Goal: Task Accomplishment & Management: Complete application form

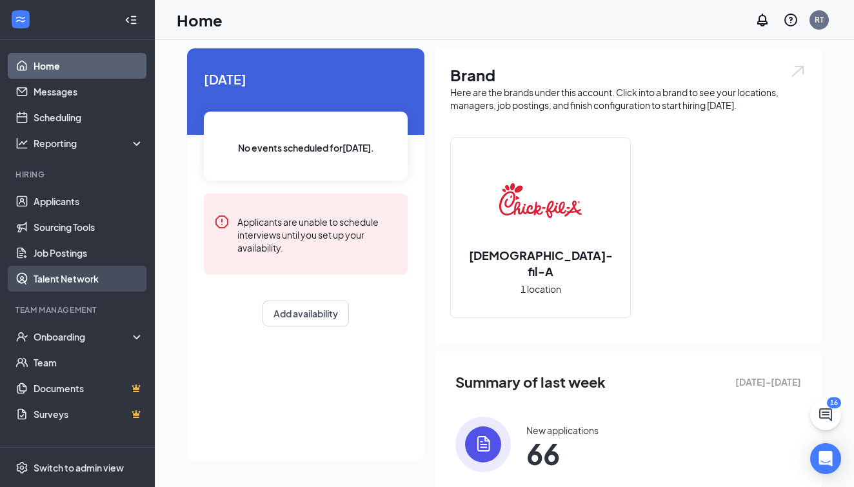
scroll to position [50, 0]
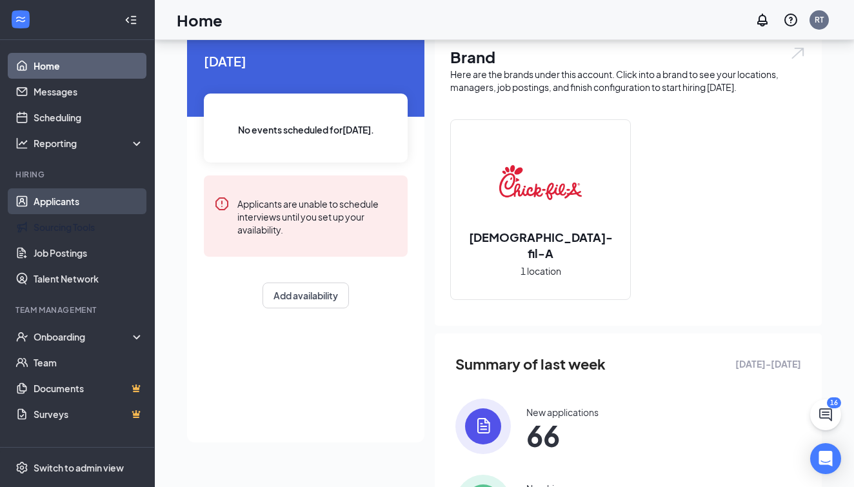
click at [81, 214] on ul "Applicants Sourcing Tools Job Postings Talent Network" at bounding box center [77, 239] width 154 height 103
click at [80, 208] on link "Applicants" at bounding box center [89, 201] width 110 height 26
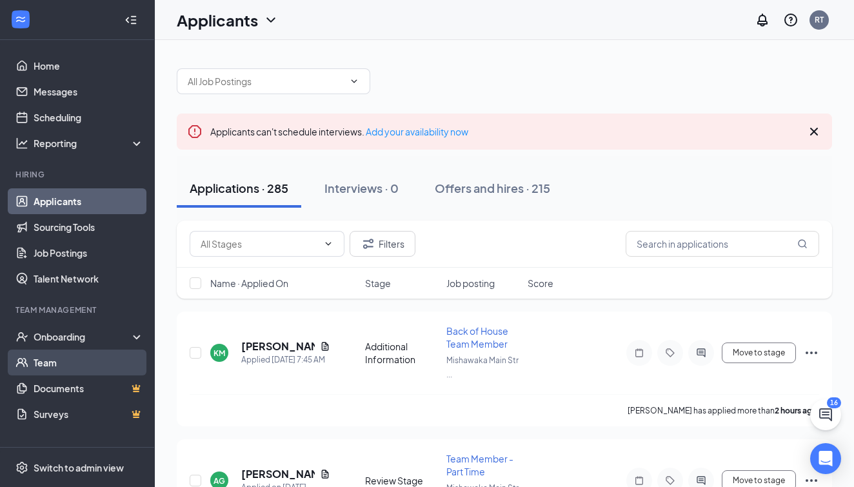
click at [76, 359] on link "Team" at bounding box center [89, 363] width 110 height 26
click at [345, 83] on span at bounding box center [274, 81] width 194 height 26
click at [353, 81] on icon "ChevronDown" at bounding box center [355, 80] width 6 height 3
click at [67, 357] on link "Team" at bounding box center [89, 363] width 110 height 26
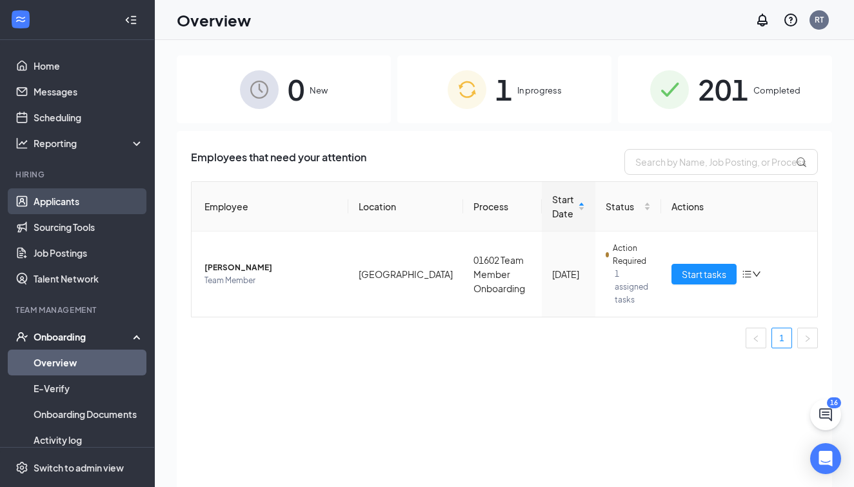
click at [66, 195] on link "Applicants" at bounding box center [89, 201] width 110 height 26
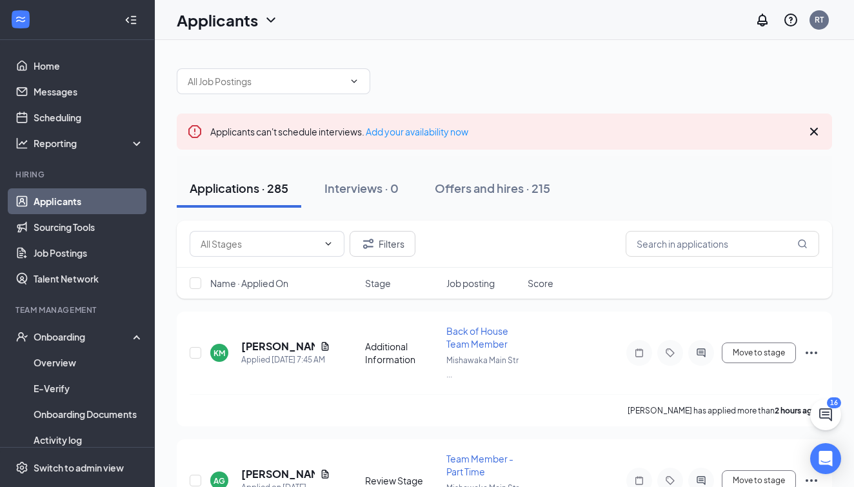
click at [259, 26] on div "Applicants" at bounding box center [228, 20] width 102 height 22
click at [255, 27] on h1 "Applicants" at bounding box center [217, 20] width 81 height 22
click at [351, 83] on icon "ChevronDown" at bounding box center [354, 81] width 10 height 10
click at [428, 79] on div at bounding box center [504, 74] width 655 height 39
click at [357, 90] on span at bounding box center [274, 81] width 194 height 26
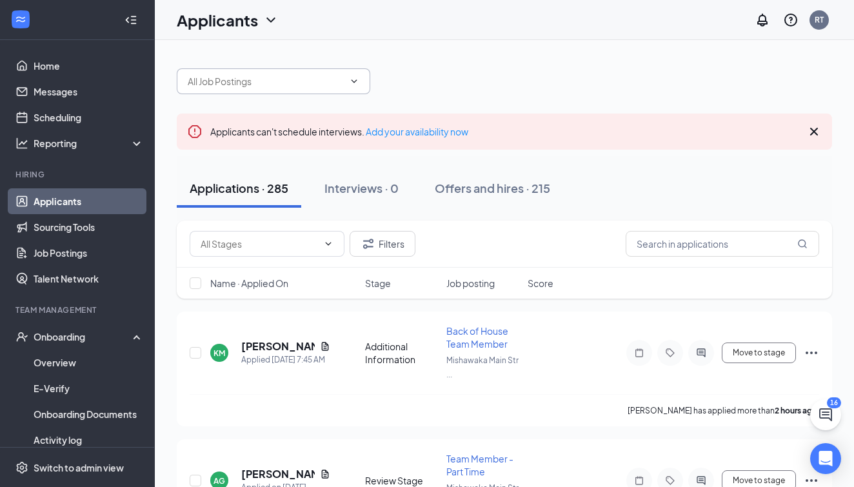
click at [354, 81] on icon "ChevronDown" at bounding box center [354, 81] width 10 height 10
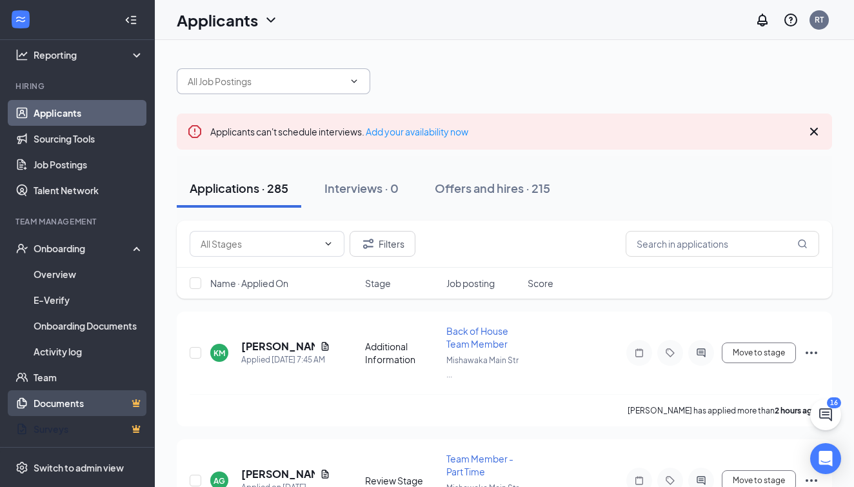
scroll to position [88, 0]
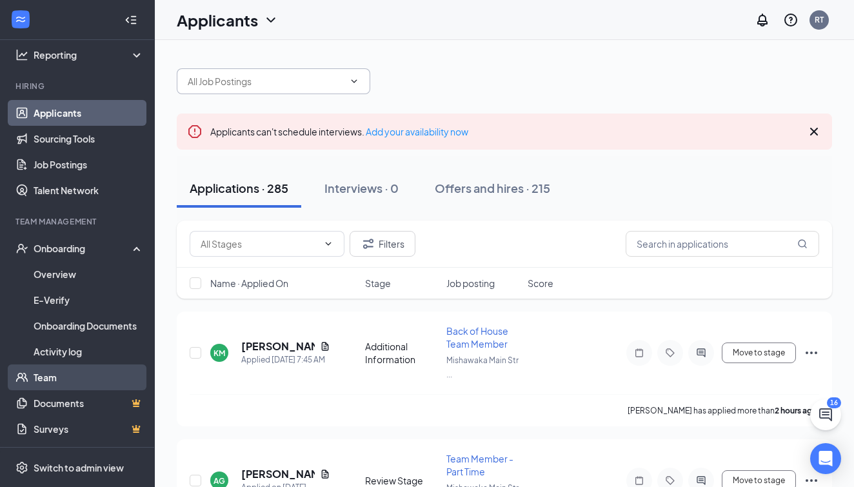
click at [75, 367] on link "Team" at bounding box center [89, 377] width 110 height 26
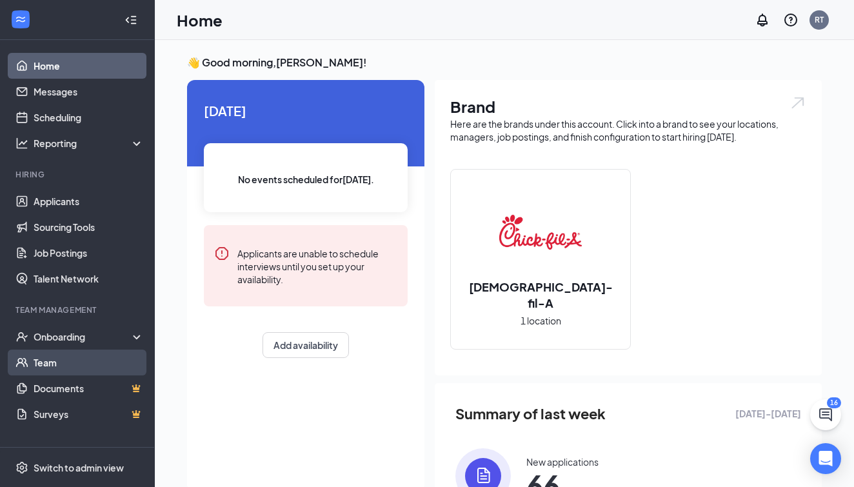
click at [70, 361] on link "Team" at bounding box center [89, 363] width 110 height 26
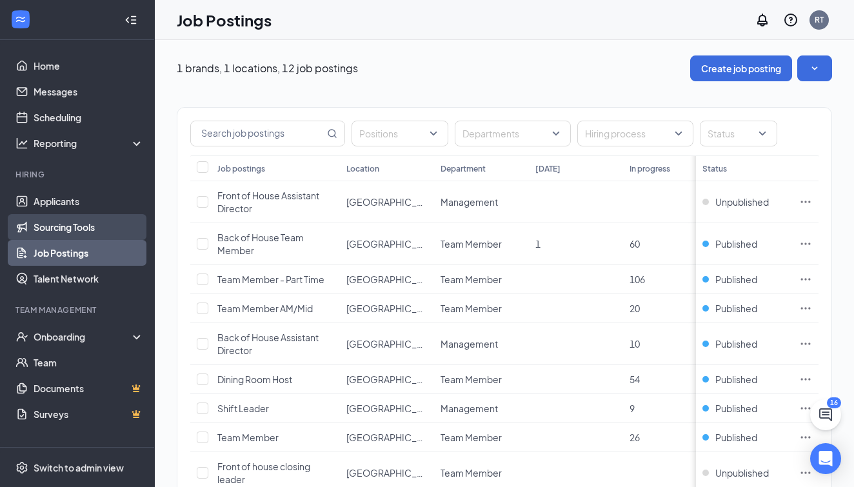
click at [76, 223] on link "Sourcing Tools" at bounding box center [89, 227] width 110 height 26
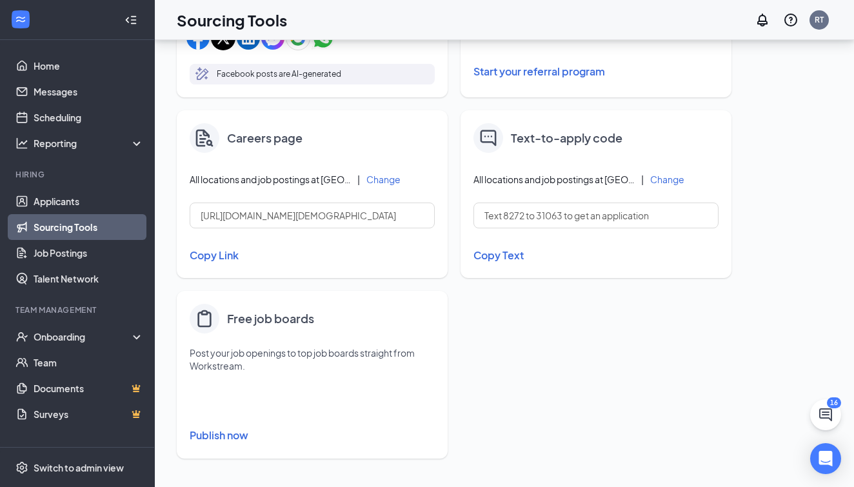
scroll to position [521, 0]
click at [62, 369] on link "Team" at bounding box center [89, 363] width 110 height 26
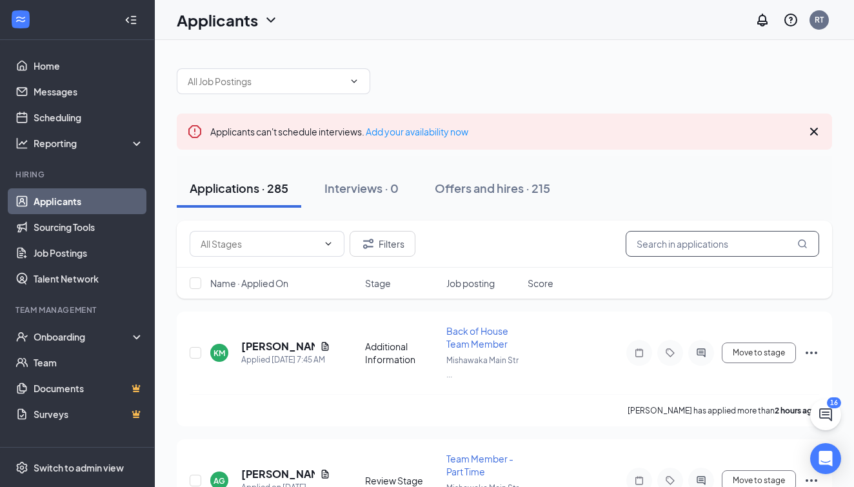
click at [655, 254] on input "text" at bounding box center [723, 244] width 194 height 26
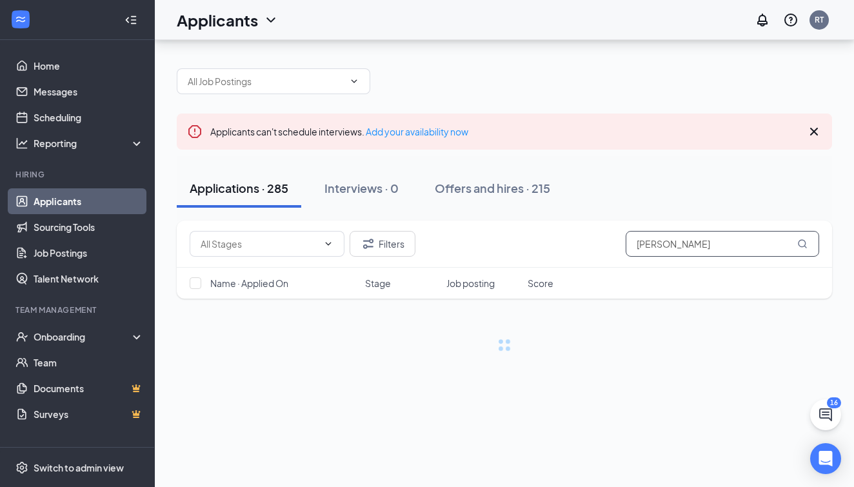
scroll to position [61, 0]
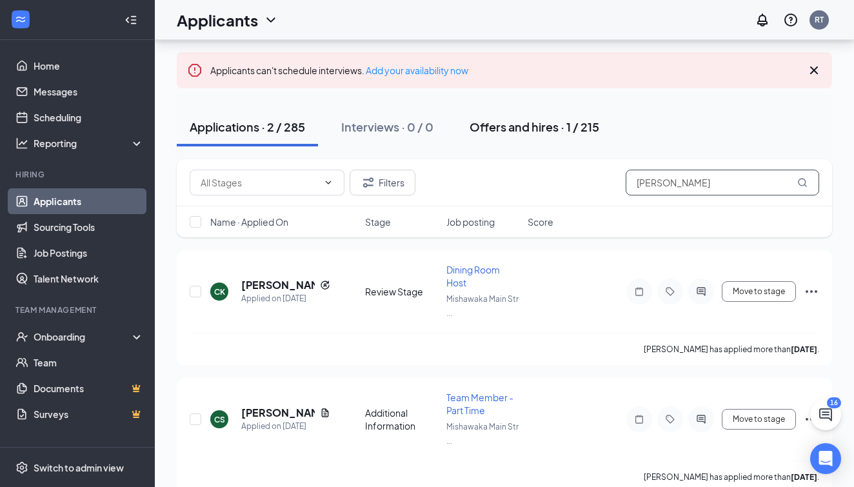
type input "Christopher"
click at [518, 119] on div "Offers and hires · 1 / 215" at bounding box center [535, 127] width 130 height 16
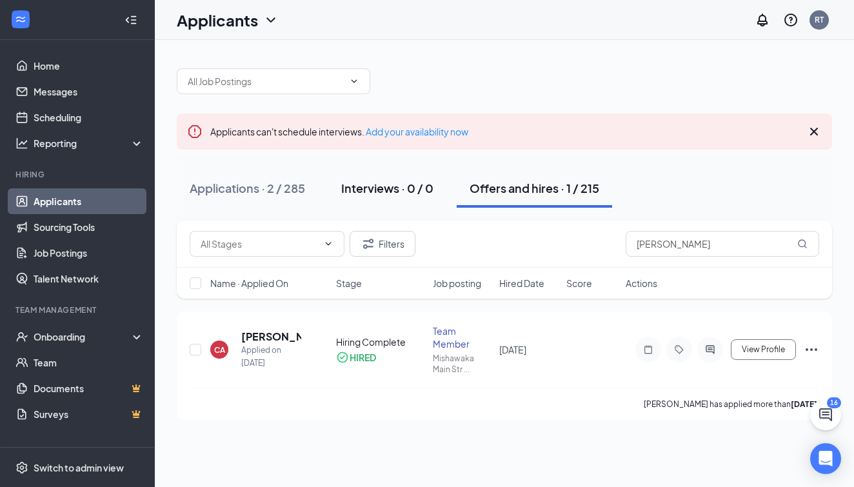
click at [401, 195] on button "Interviews · 0 / 0" at bounding box center [387, 188] width 118 height 39
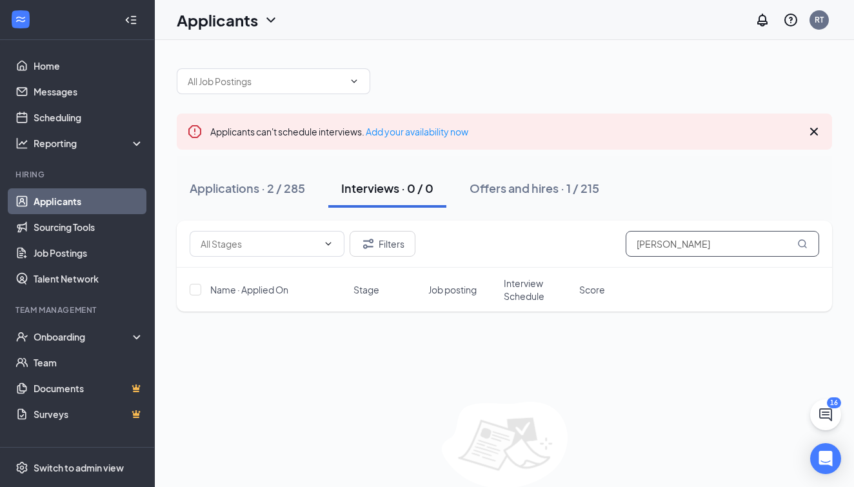
click at [737, 244] on input "Christopher" at bounding box center [723, 244] width 194 height 26
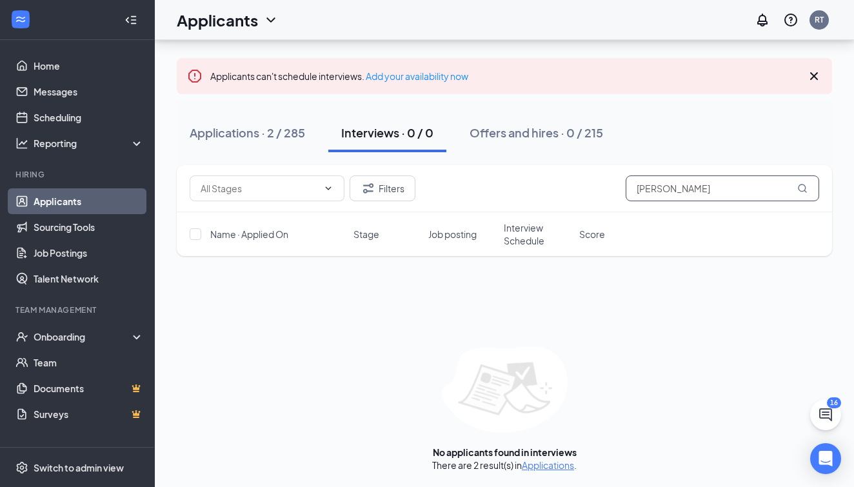
scroll to position [55, 0]
type input "Ariel"
click at [543, 465] on link "Applications" at bounding box center [548, 465] width 52 height 12
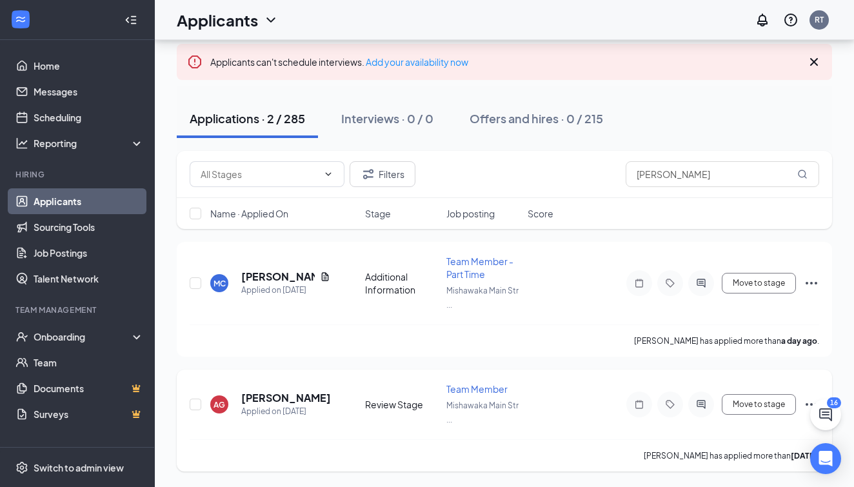
scroll to position [70, 0]
drag, startPoint x: 669, startPoint y: 178, endPoint x: 639, endPoint y: 178, distance: 30.3
click at [639, 178] on input "Ariel" at bounding box center [723, 174] width 194 height 26
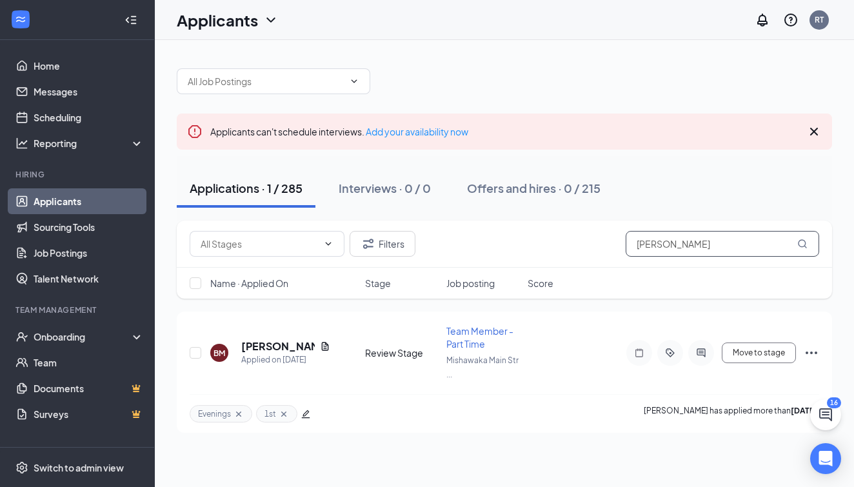
drag, startPoint x: 687, startPoint y: 245, endPoint x: 600, endPoint y: 245, distance: 87.1
click at [600, 245] on div "Filters Brionna" at bounding box center [505, 244] width 630 height 26
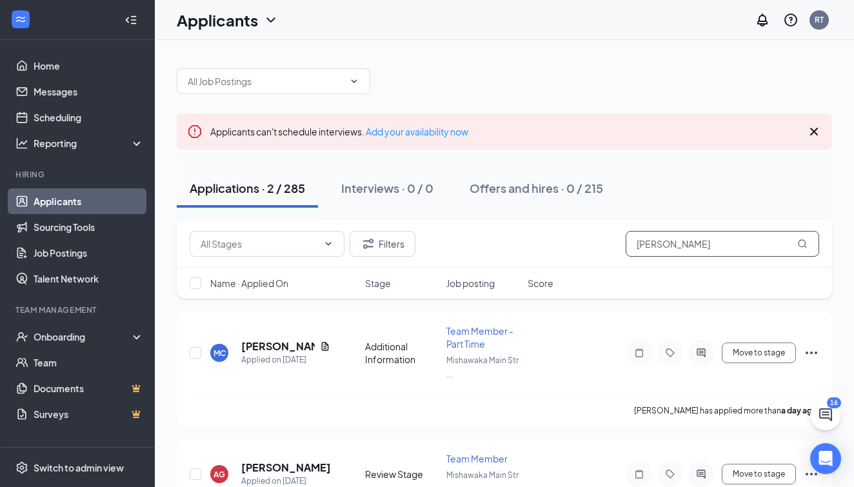
type input "Ariel"
drag, startPoint x: 600, startPoint y: 245, endPoint x: 277, endPoint y: 464, distance: 390.6
click at [277, 464] on h5 "Ariel Gates" at bounding box center [285, 468] width 89 height 14
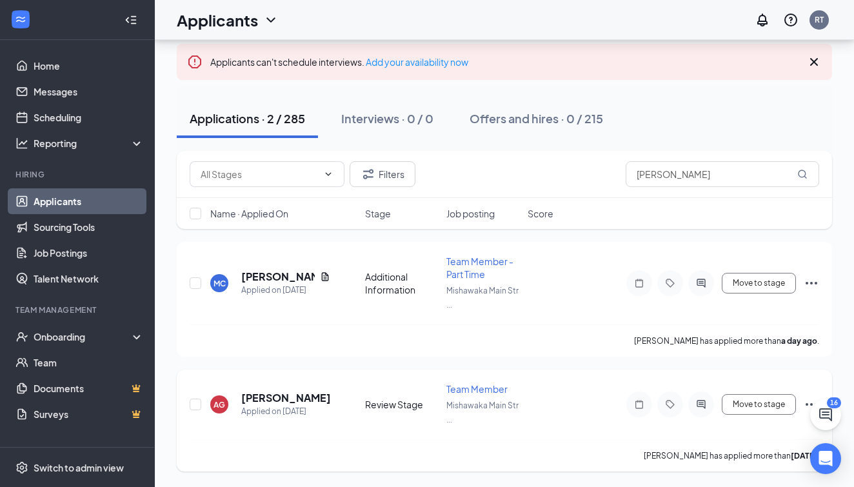
scroll to position [70, 0]
click at [286, 399] on h5 "[PERSON_NAME]" at bounding box center [285, 398] width 89 height 14
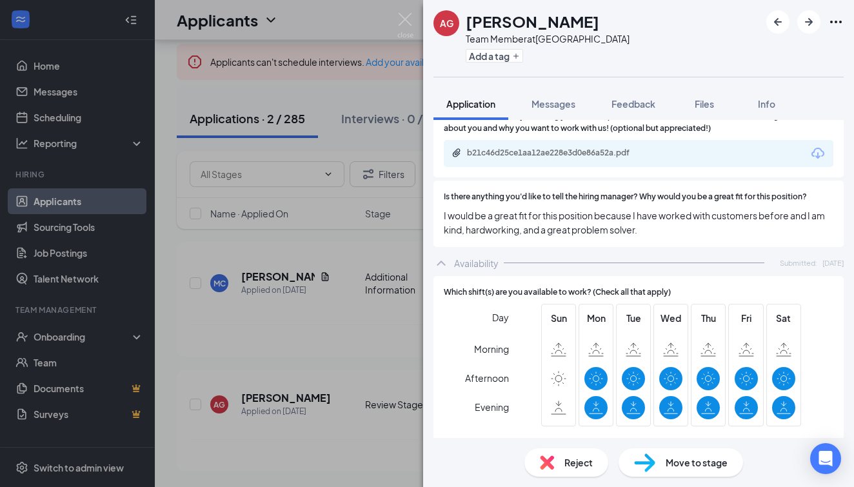
scroll to position [1010, 0]
click at [717, 468] on span "Move to stage" at bounding box center [697, 462] width 62 height 14
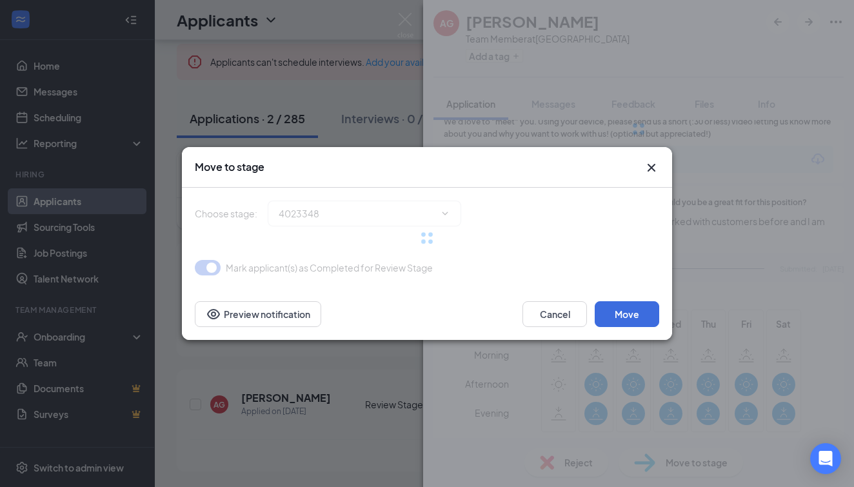
type input "Hiring Complete (final stage)"
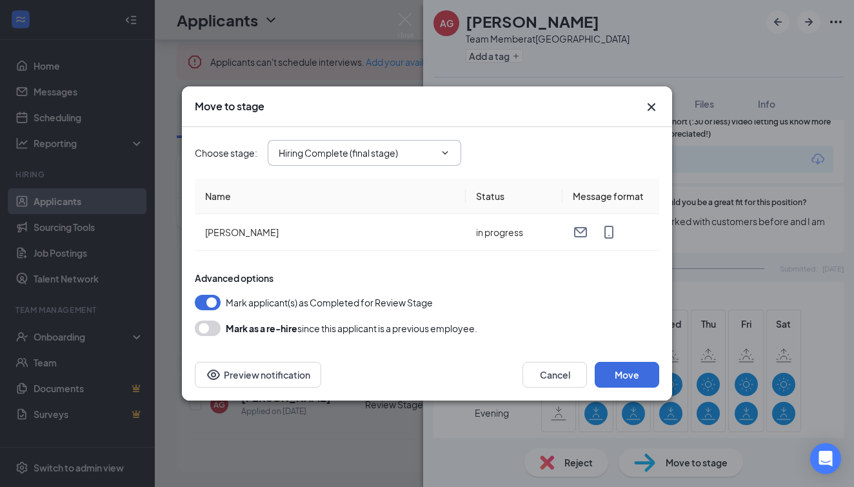
click at [439, 149] on span at bounding box center [443, 153] width 13 height 10
click at [656, 99] on div "Move to stage" at bounding box center [427, 106] width 490 height 41
click at [653, 110] on icon "Cross" at bounding box center [651, 106] width 15 height 15
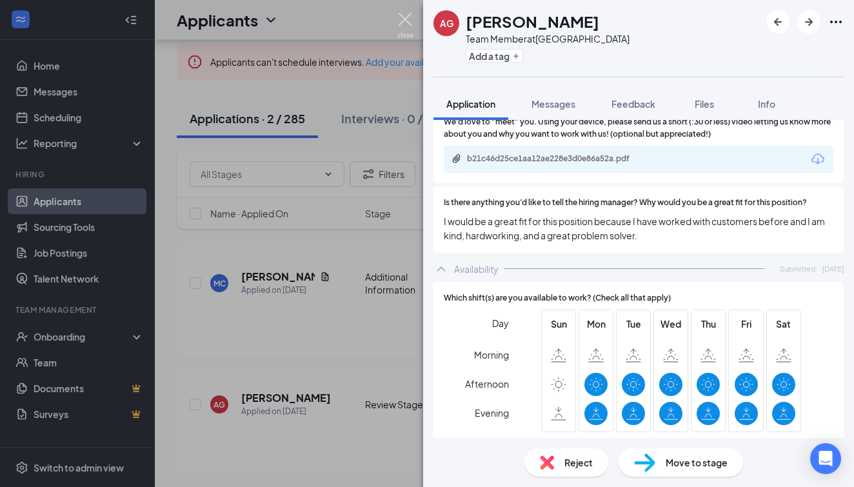
click at [407, 23] on img at bounding box center [405, 25] width 16 height 25
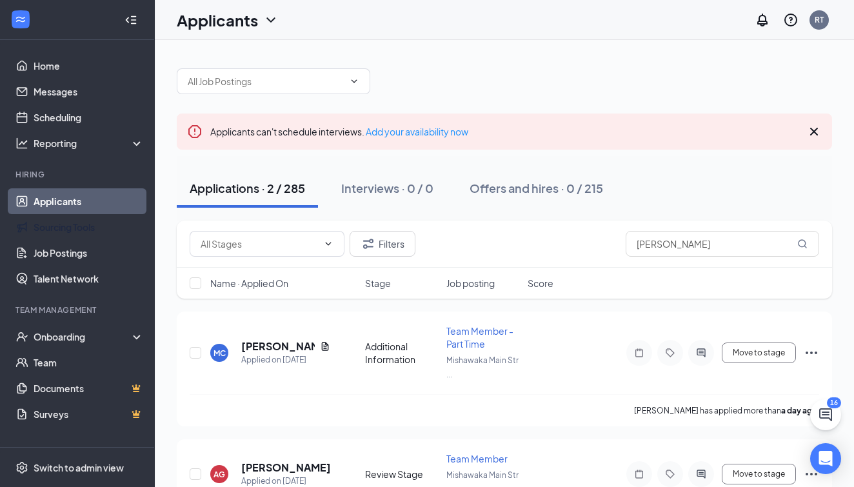
click at [76, 207] on link "Applicants" at bounding box center [89, 201] width 110 height 26
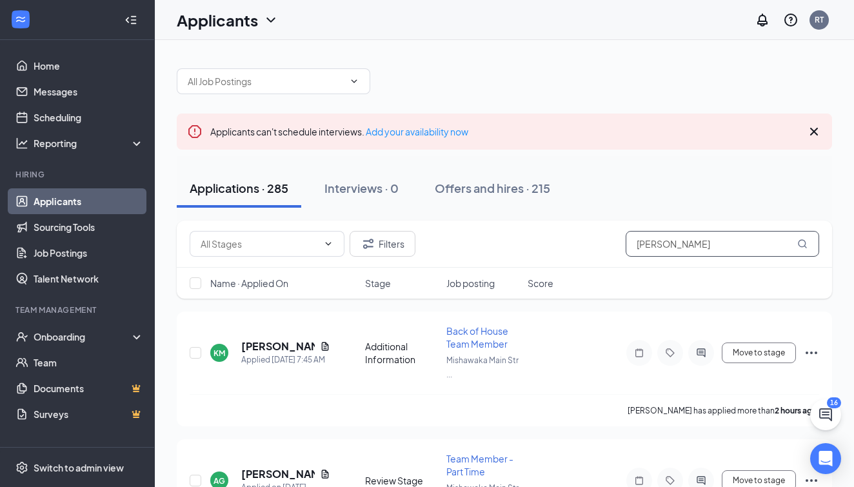
drag, startPoint x: 677, startPoint y: 242, endPoint x: 614, endPoint y: 256, distance: 64.2
click at [614, 256] on div "Filters Ariel" at bounding box center [505, 244] width 630 height 26
type input "A"
type input "hein"
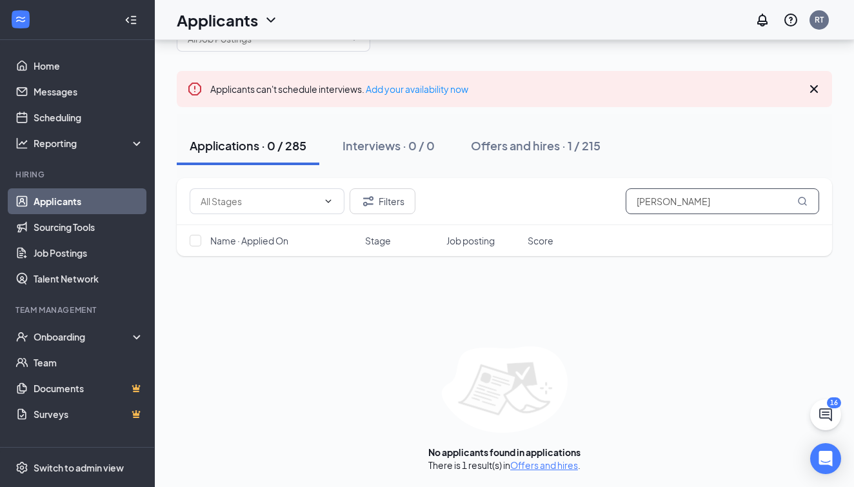
scroll to position [43, 0]
drag, startPoint x: 669, startPoint y: 199, endPoint x: 594, endPoint y: 199, distance: 74.8
click at [594, 199] on div "Filters hein" at bounding box center [505, 201] width 630 height 26
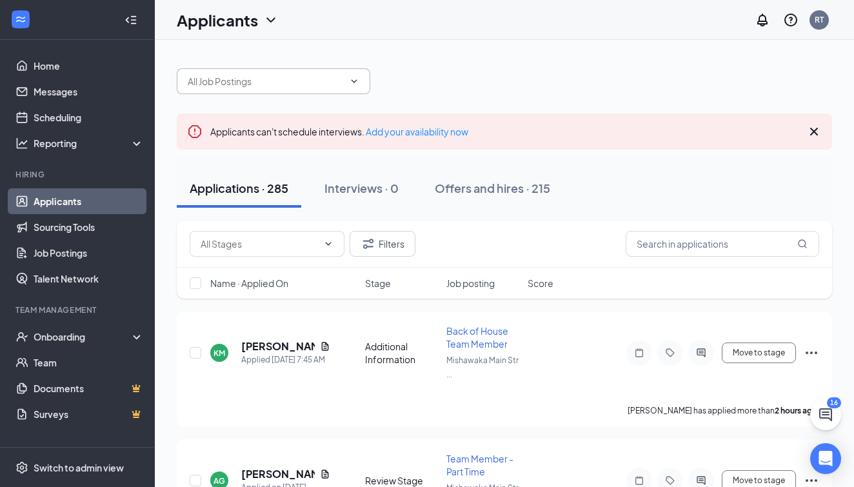
click at [275, 77] on input "text" at bounding box center [266, 81] width 156 height 14
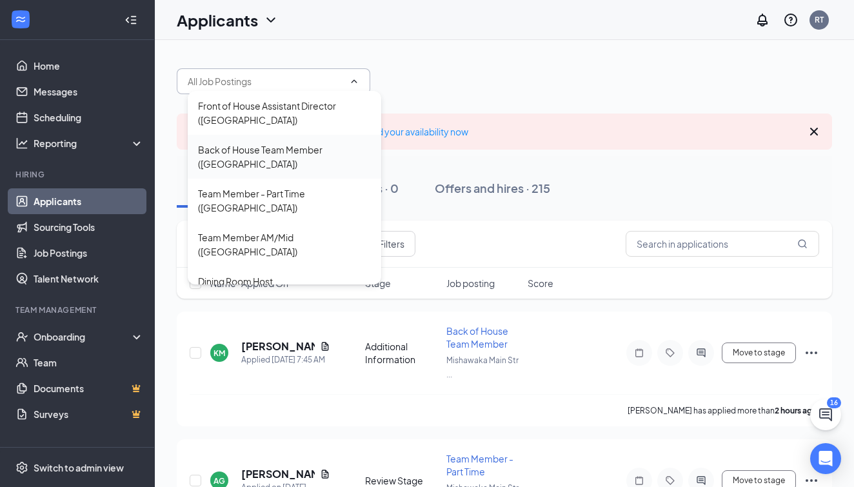
click at [264, 150] on div "Back of House Team Member (Mishawaka Main Street)" at bounding box center [284, 157] width 173 height 28
type input "Back of House Team Member (Mishawaka Main Street)"
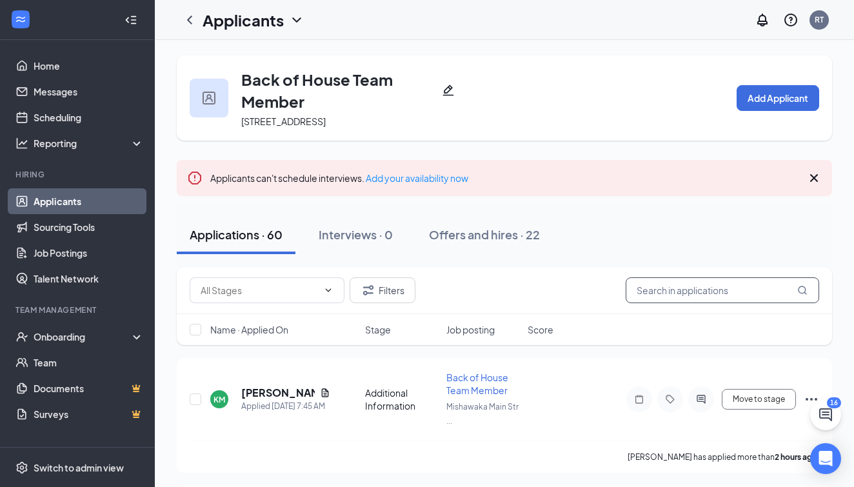
click at [691, 297] on input "text" at bounding box center [723, 290] width 194 height 26
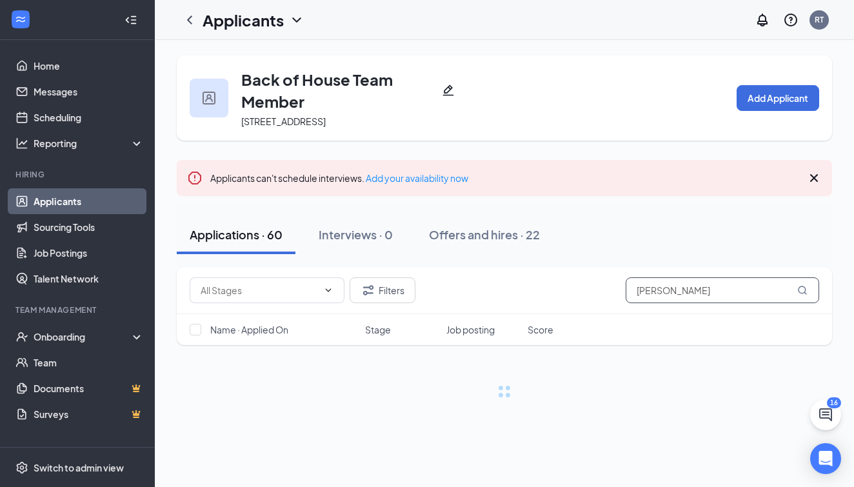
type input "Christopher hein"
click at [185, 22] on icon "ChevronLeft" at bounding box center [189, 19] width 15 height 15
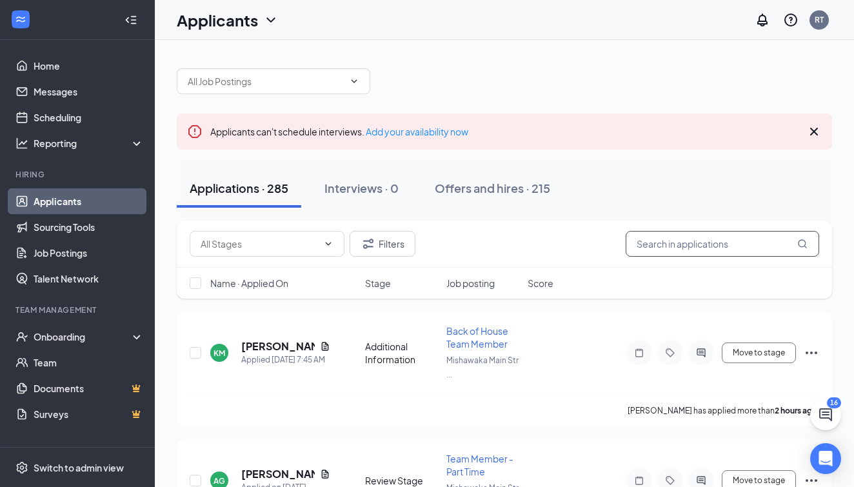
click at [695, 248] on input "text" at bounding box center [723, 244] width 194 height 26
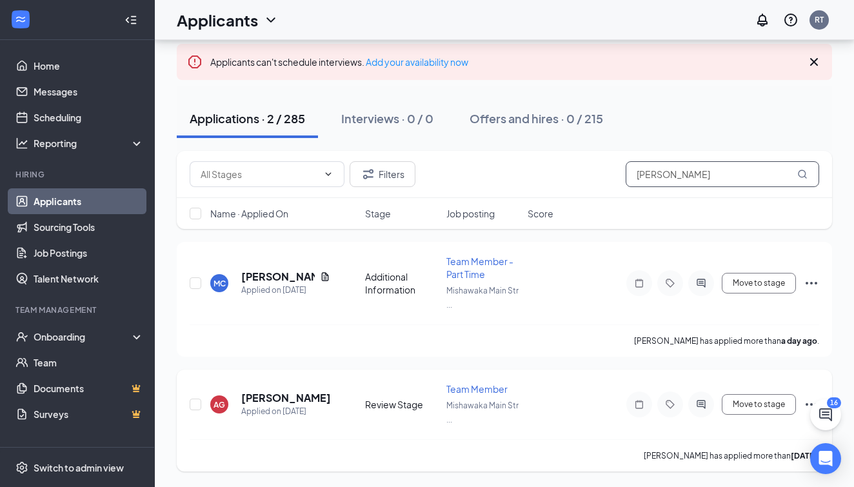
scroll to position [70, 0]
type input "[PERSON_NAME]"
click at [274, 395] on h5 "[PERSON_NAME]" at bounding box center [285, 398] width 89 height 14
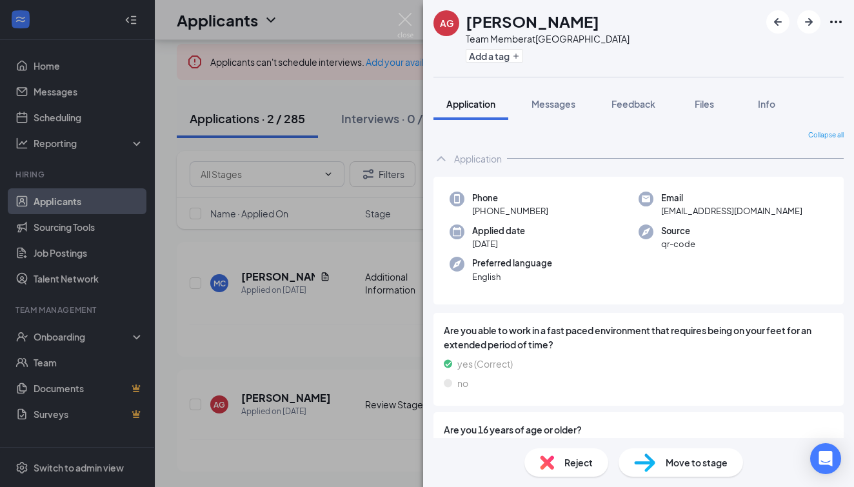
click at [352, 436] on div "AG Ariel Gates Team Member at Mishawaka Main Street Add a tag Application Messa…" at bounding box center [427, 243] width 854 height 487
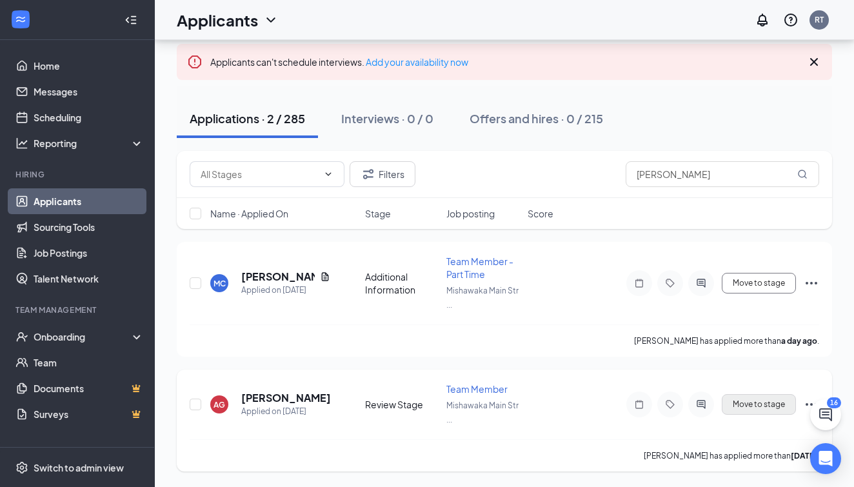
click at [749, 405] on button "Move to stage" at bounding box center [759, 404] width 74 height 21
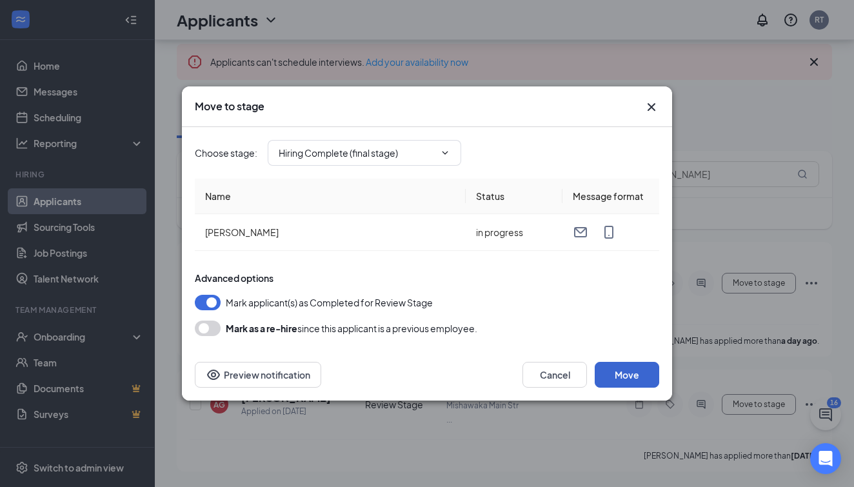
click at [638, 385] on button "Move" at bounding box center [627, 375] width 65 height 26
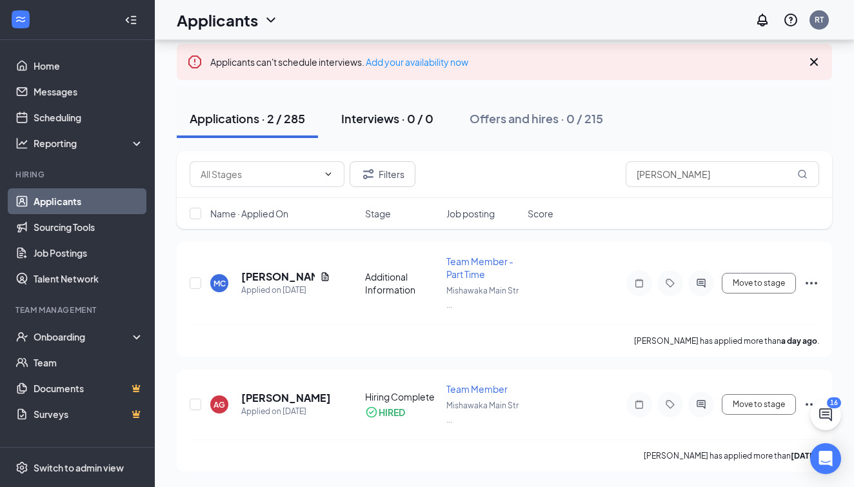
click at [384, 118] on div "Interviews · 0 / 0" at bounding box center [387, 118] width 92 height 16
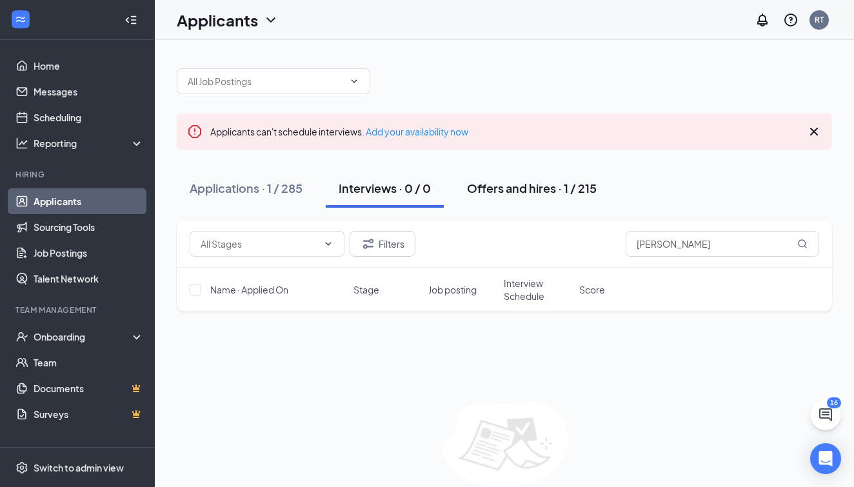
click at [539, 190] on div "Offers and hires · 1 / 215" at bounding box center [532, 188] width 130 height 16
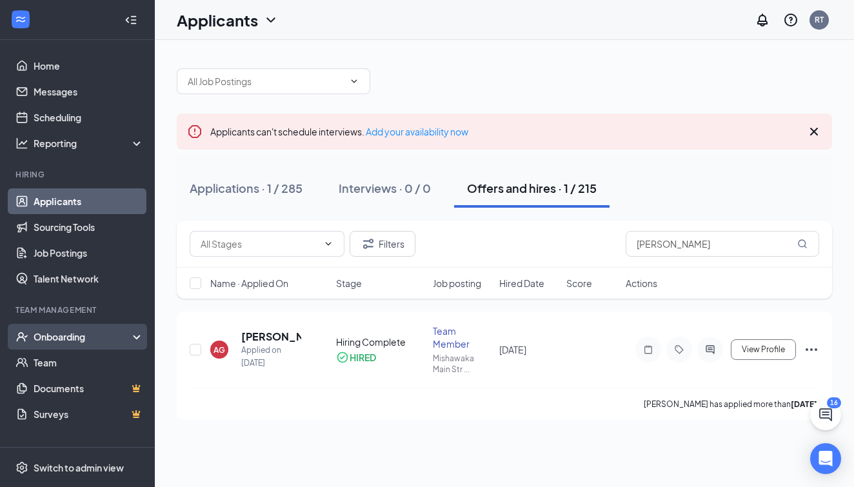
click at [126, 346] on div "Onboarding" at bounding box center [77, 337] width 155 height 26
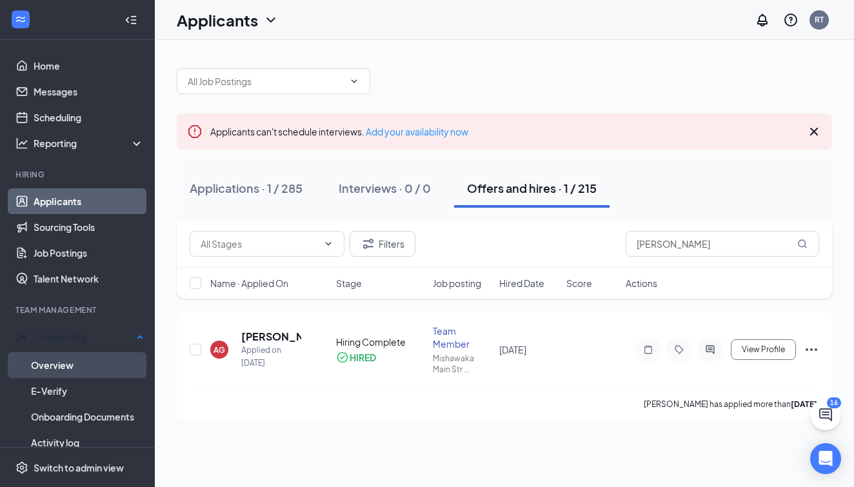
click at [95, 364] on link "Overview" at bounding box center [87, 365] width 113 height 26
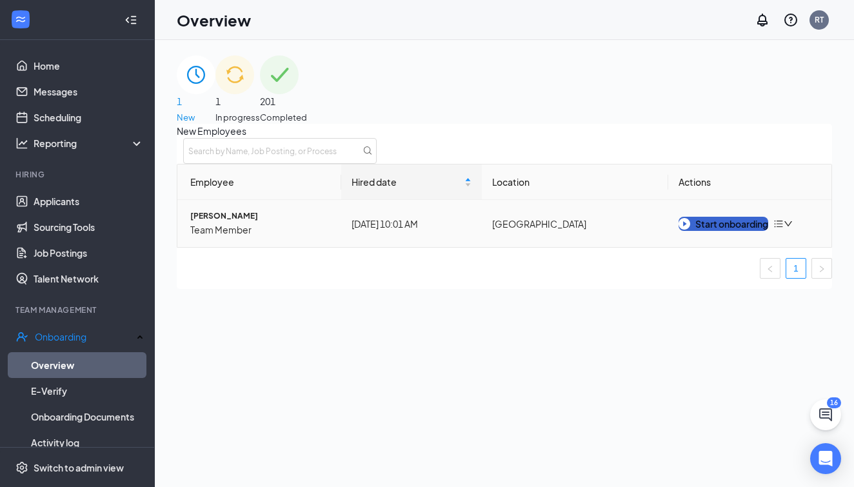
click at [719, 231] on div "Start onboarding" at bounding box center [724, 224] width 90 height 14
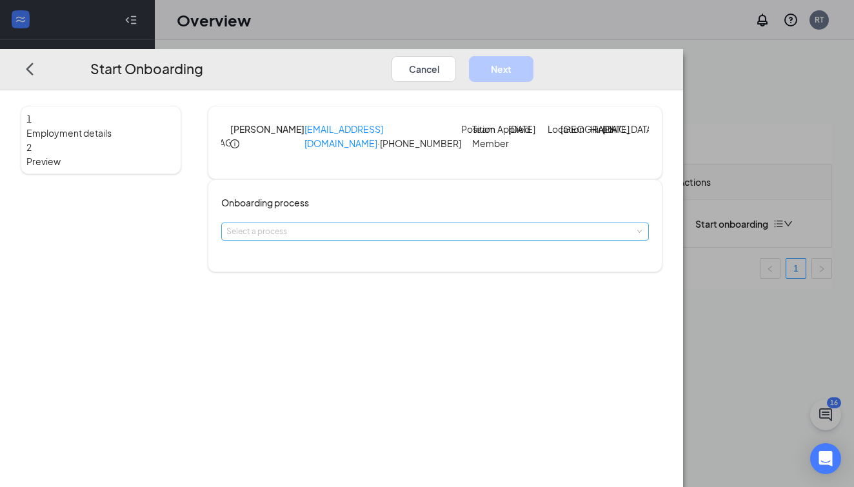
click at [412, 238] on div "Select a process" at bounding box center [432, 231] width 412 height 13
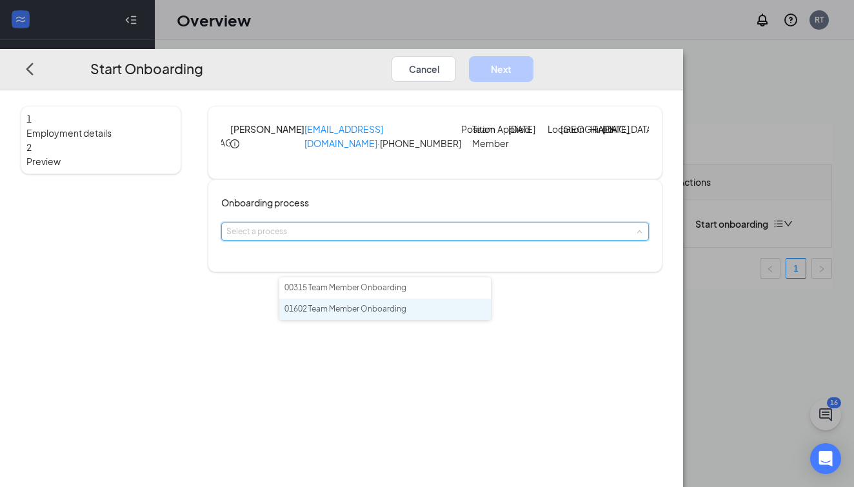
click at [399, 312] on span "01602 Team Member Onboarding" at bounding box center [345, 309] width 122 height 10
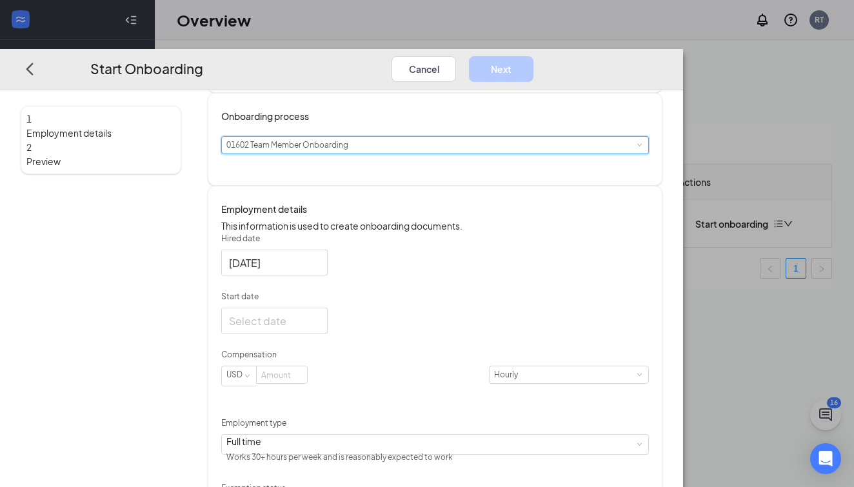
scroll to position [89, 0]
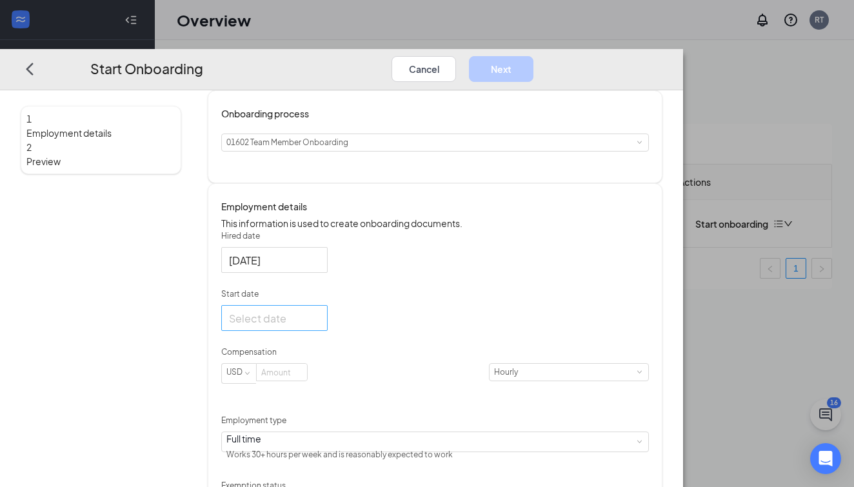
click at [320, 326] on div at bounding box center [274, 318] width 91 height 16
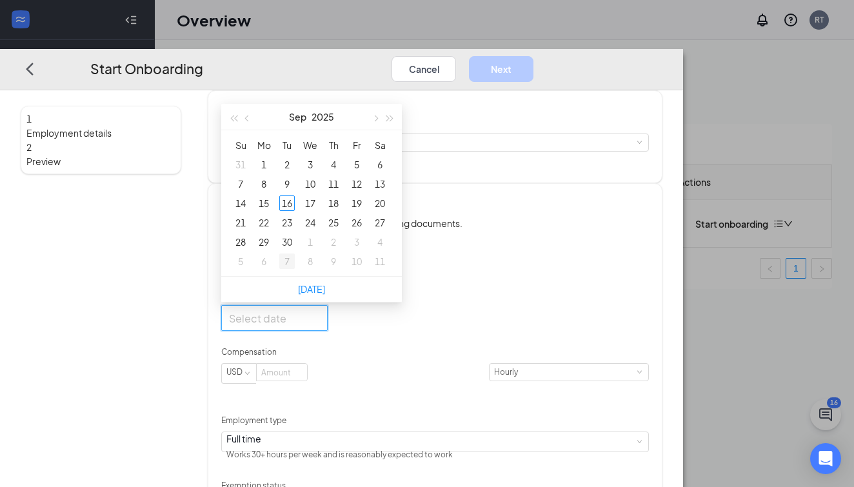
type input "Oct 7, 2025"
type input "Sep 24, 2025"
type input "Sep 25, 2025"
type input "Sep 26, 2025"
type input "Sep 27, 2025"
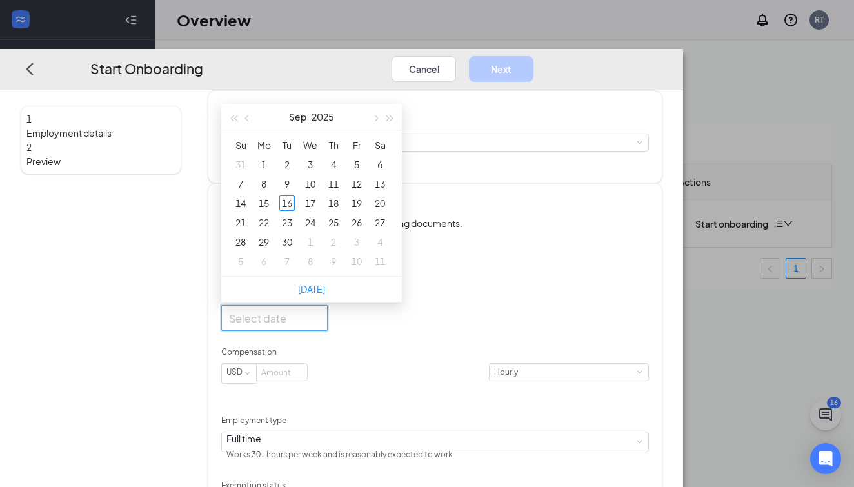
type input "Sep 20, 2025"
type input "Sep 13, 2025"
type input "Sep 19, 2025"
type input "Sep 26, 2025"
type input "Sep 19, 2025"
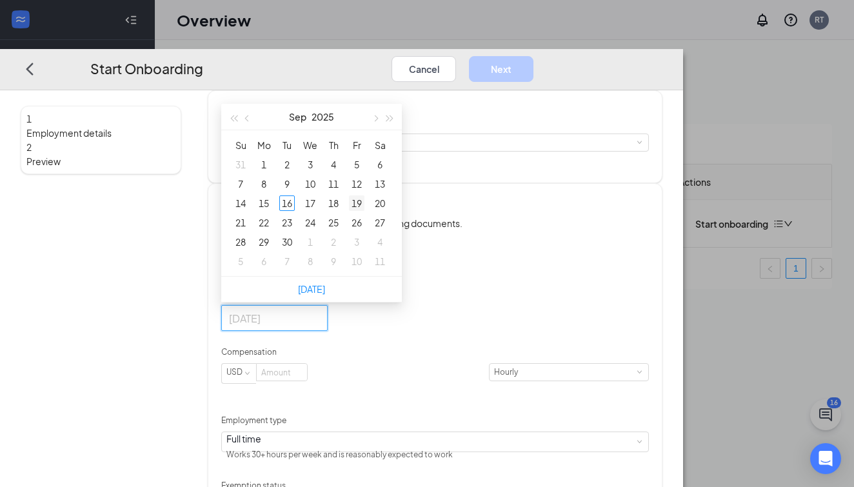
click at [364, 211] on div "19" at bounding box center [356, 202] width 15 height 15
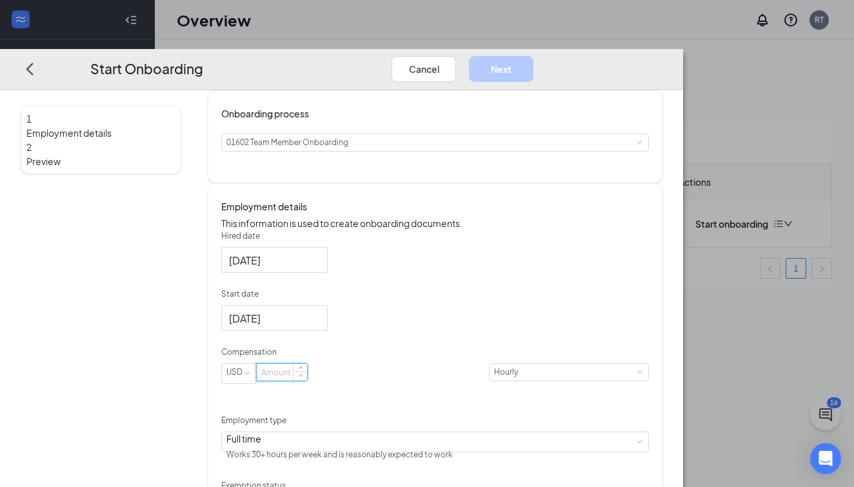
click at [307, 381] on input at bounding box center [282, 372] width 50 height 17
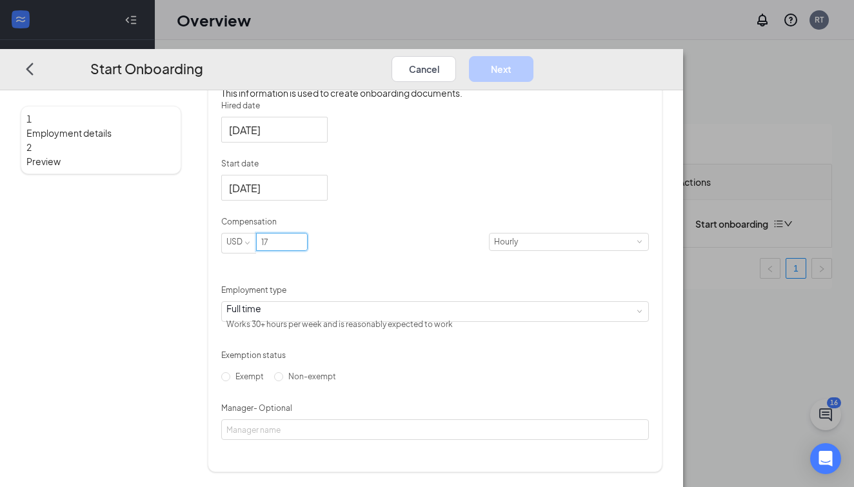
scroll to position [268, 0]
type input "17"
click at [283, 381] on input "Non-exempt" at bounding box center [278, 376] width 9 height 9
radio input "true"
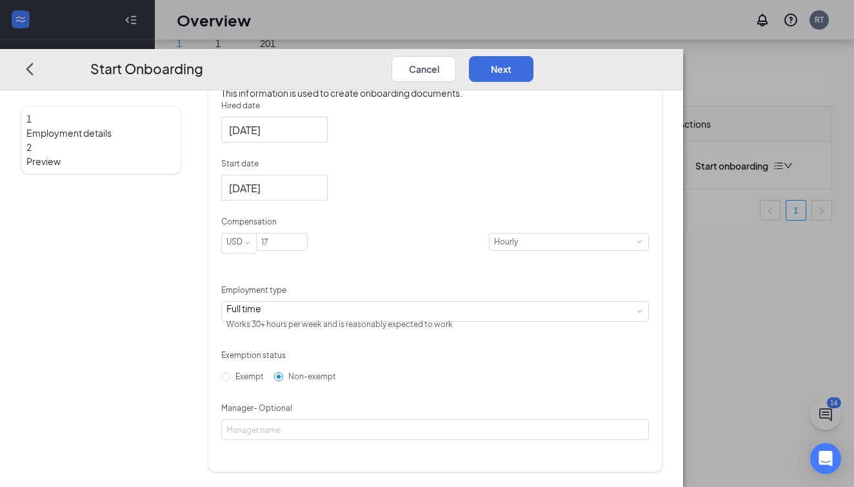
scroll to position [58, 0]
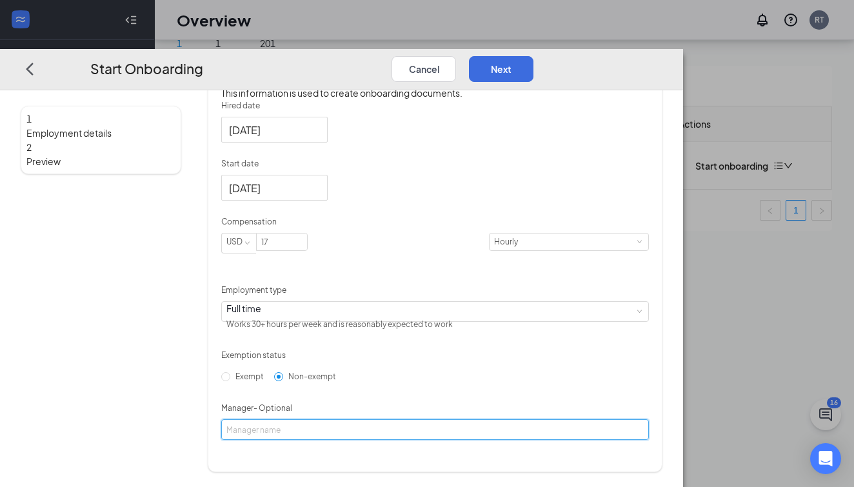
click at [383, 440] on input "Manager - Optional" at bounding box center [435, 429] width 428 height 21
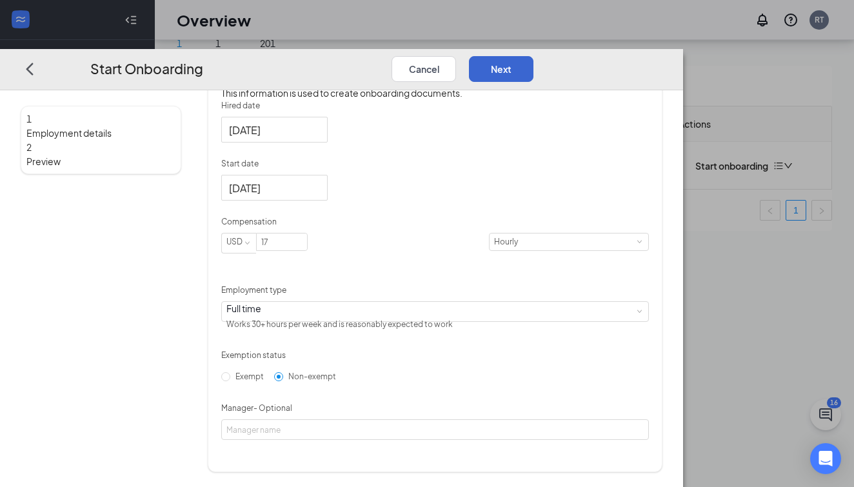
click at [534, 55] on button "Next" at bounding box center [501, 68] width 65 height 26
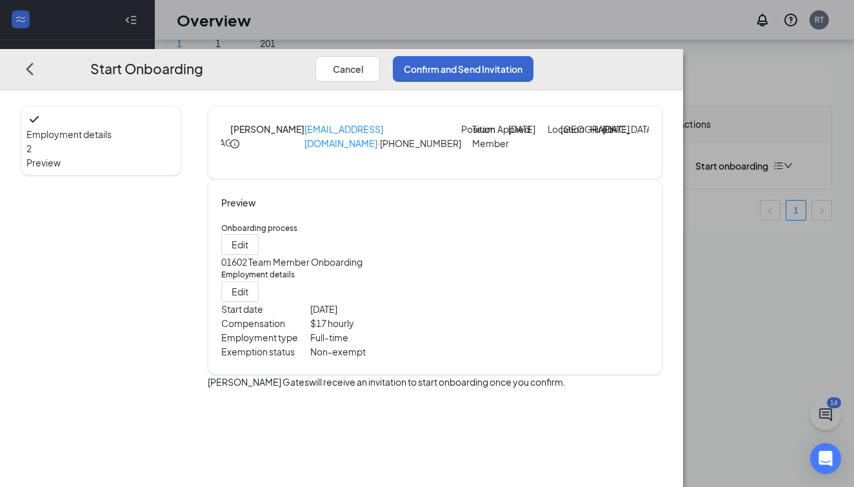
click at [534, 55] on button "Confirm and Send Invitation" at bounding box center [463, 68] width 141 height 26
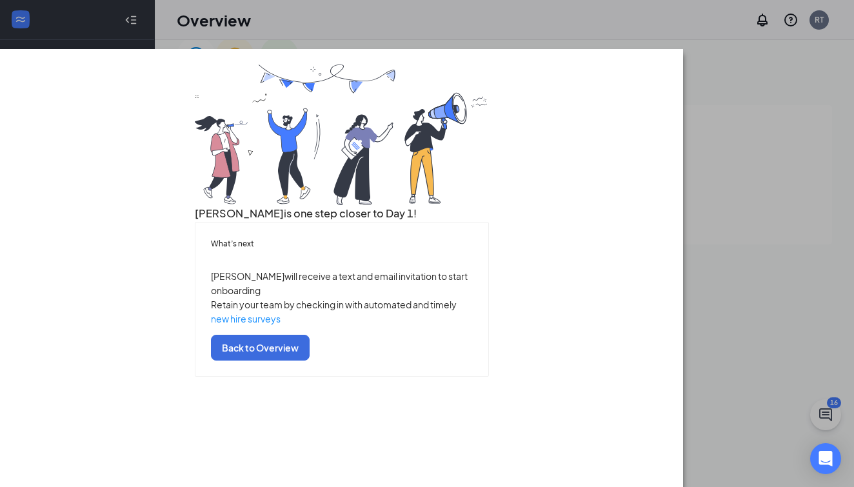
scroll to position [17, 0]
drag, startPoint x: 843, startPoint y: 36, endPoint x: 155, endPoint y: 128, distance: 694.5
click at [155, 128] on div "Ariel is one step closer to Day 1! What’s next Ariel will receive a text and em…" at bounding box center [342, 221] width 642 height 312
click at [256, 11] on div "Ariel is one step closer to Day 1! What’s next Ariel will receive a text and em…" at bounding box center [427, 243] width 854 height 487
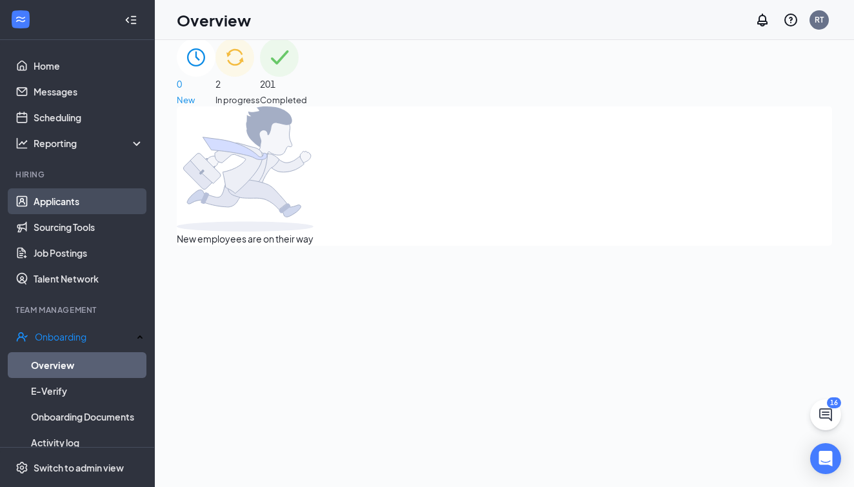
click at [75, 205] on link "Applicants" at bounding box center [89, 201] width 110 height 26
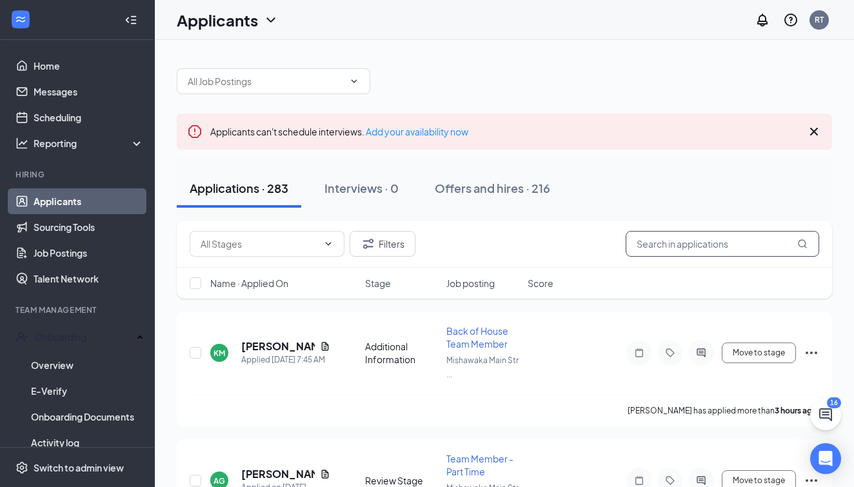
click at [716, 243] on input "text" at bounding box center [723, 244] width 194 height 26
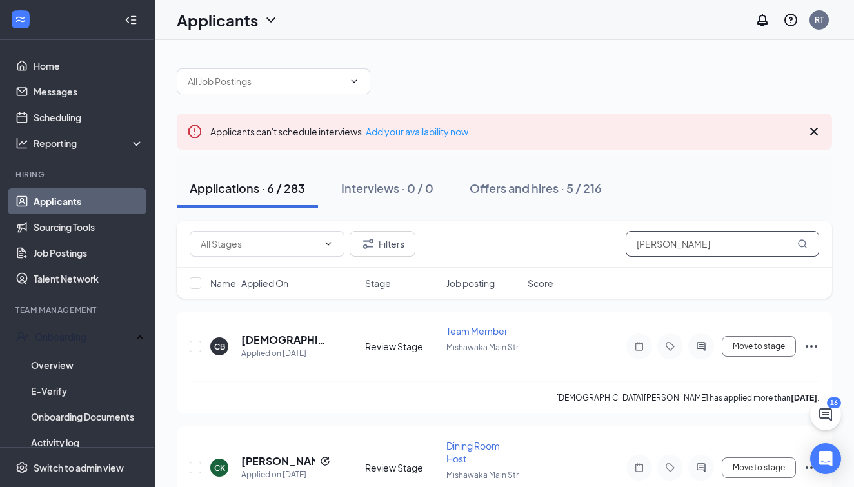
type input "Chris"
click at [89, 205] on link "Applicants" at bounding box center [89, 201] width 110 height 26
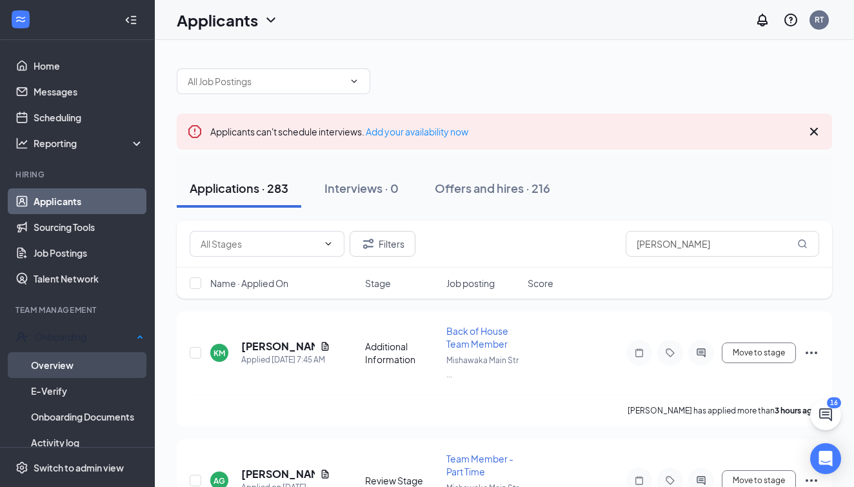
click at [75, 358] on link "Overview" at bounding box center [87, 365] width 113 height 26
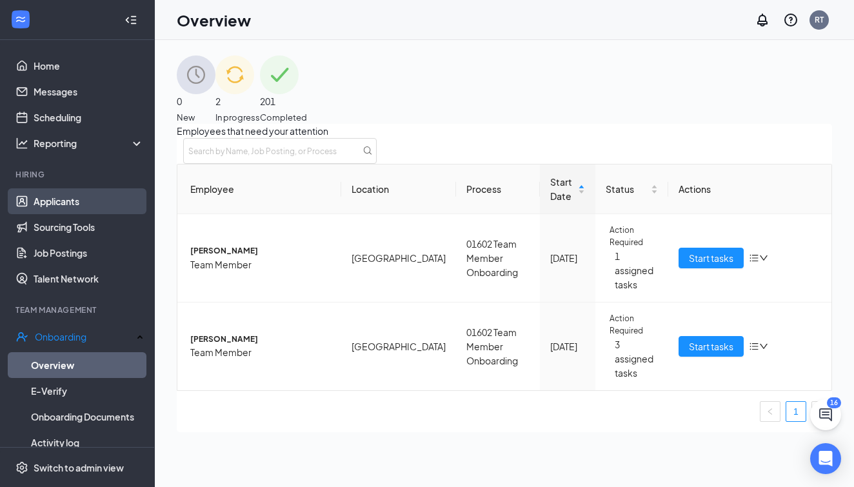
click at [86, 213] on link "Applicants" at bounding box center [89, 201] width 110 height 26
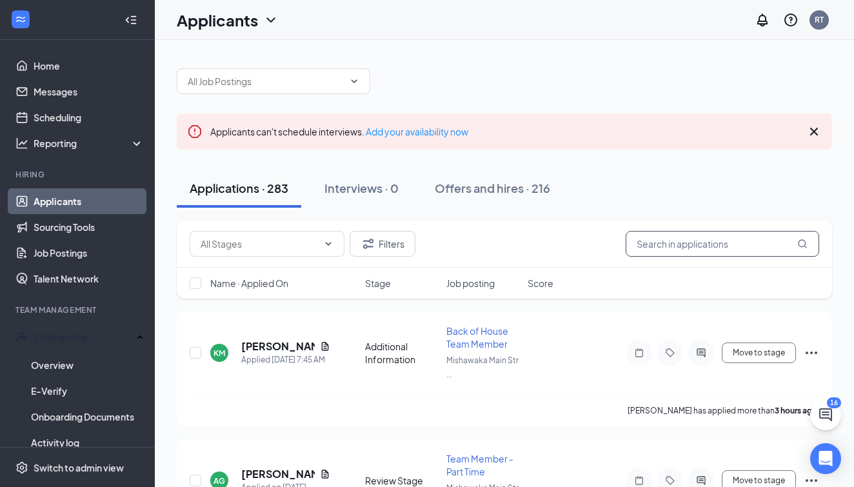
click at [654, 252] on input "text" at bounding box center [723, 244] width 194 height 26
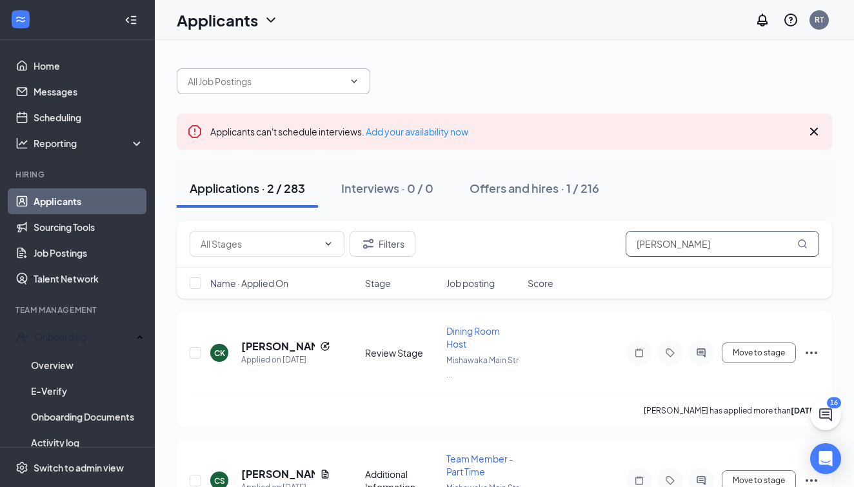
type input "Christopher"
click at [313, 81] on input "text" at bounding box center [266, 81] width 156 height 14
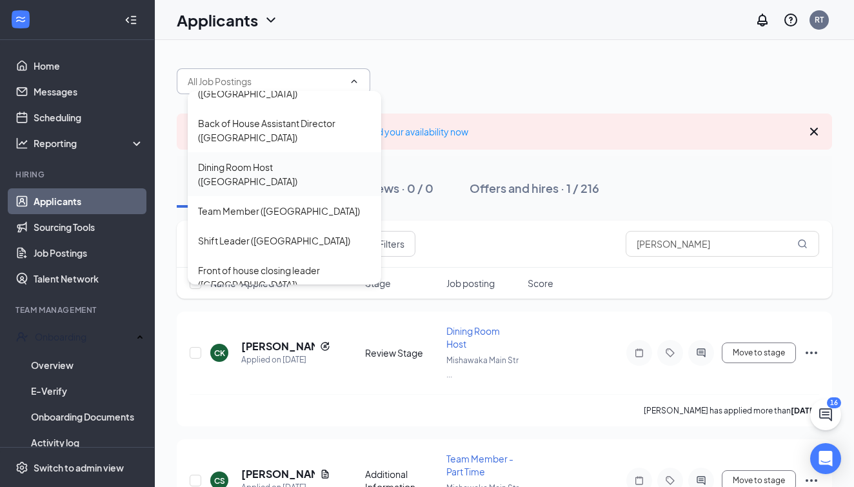
scroll to position [159, 0]
click at [284, 214] on div "Team Member (Mishawaka Main Street)" at bounding box center [279, 210] width 162 height 14
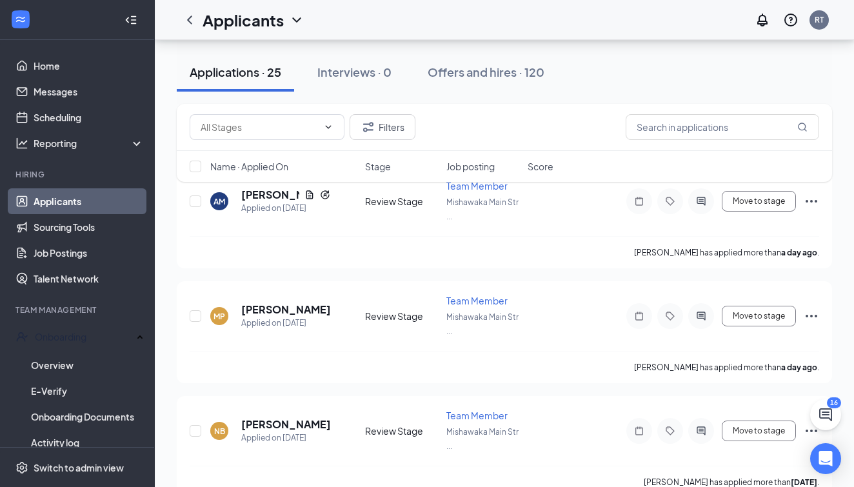
scroll to position [134, 0]
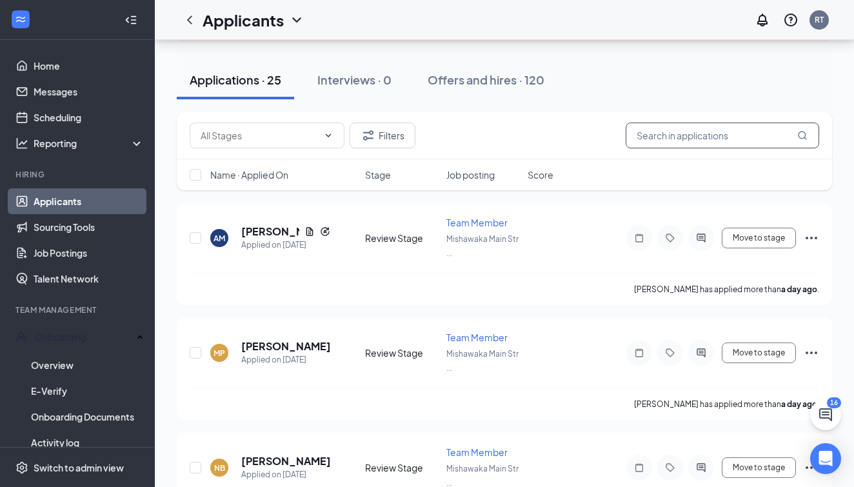
click at [700, 140] on input "text" at bounding box center [723, 136] width 194 height 26
click at [692, 143] on input "text" at bounding box center [723, 136] width 194 height 26
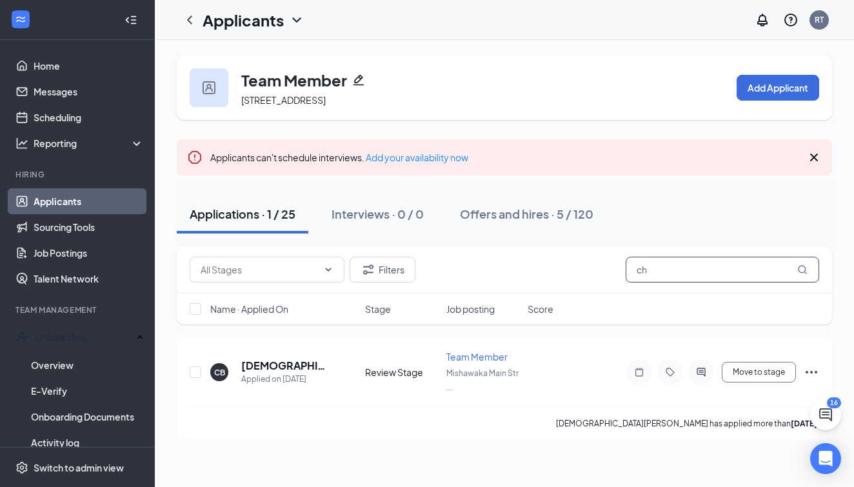
type input "c"
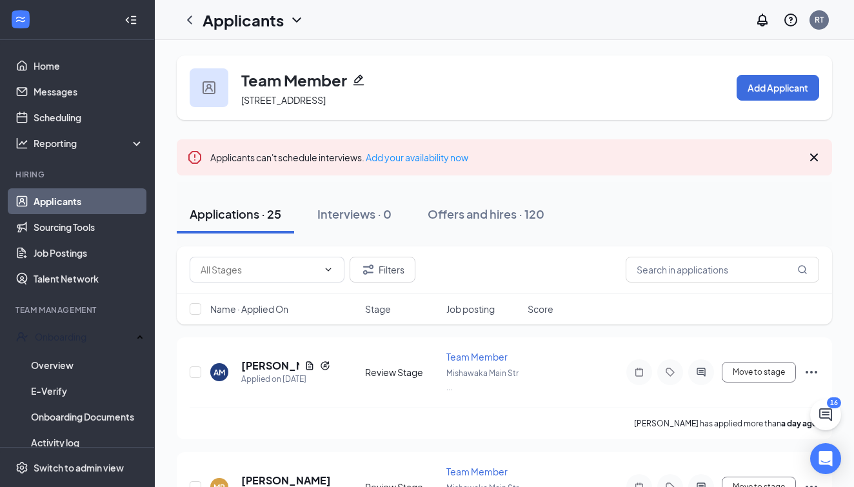
click at [86, 203] on link "Applicants" at bounding box center [89, 201] width 110 height 26
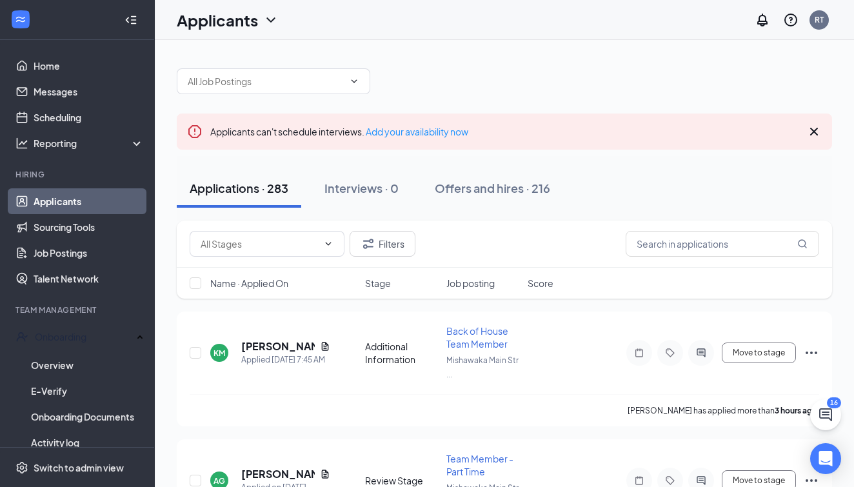
click at [86, 203] on link "Applicants" at bounding box center [89, 201] width 110 height 26
click at [334, 79] on input "text" at bounding box center [266, 81] width 156 height 14
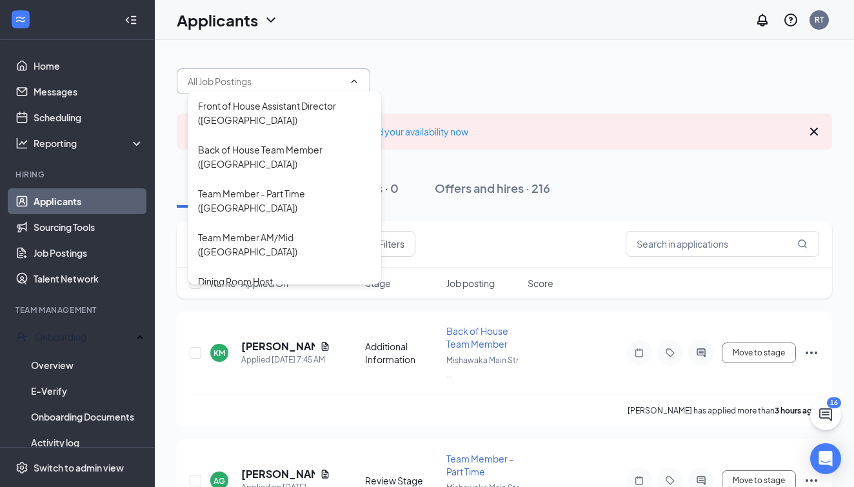
click at [334, 79] on input "text" at bounding box center [266, 81] width 156 height 14
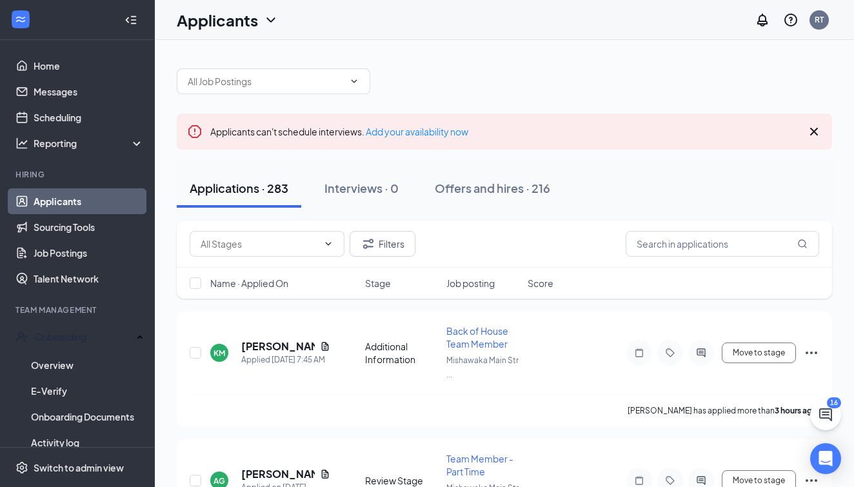
click at [813, 134] on icon "Cross" at bounding box center [813, 131] width 15 height 15
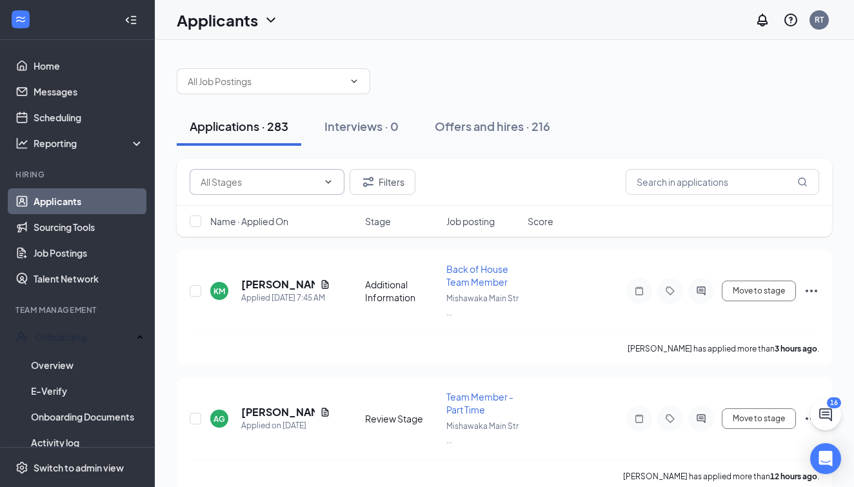
click at [290, 179] on input "text" at bounding box center [259, 182] width 117 height 14
click at [372, 175] on icon "Filter" at bounding box center [368, 181] width 15 height 15
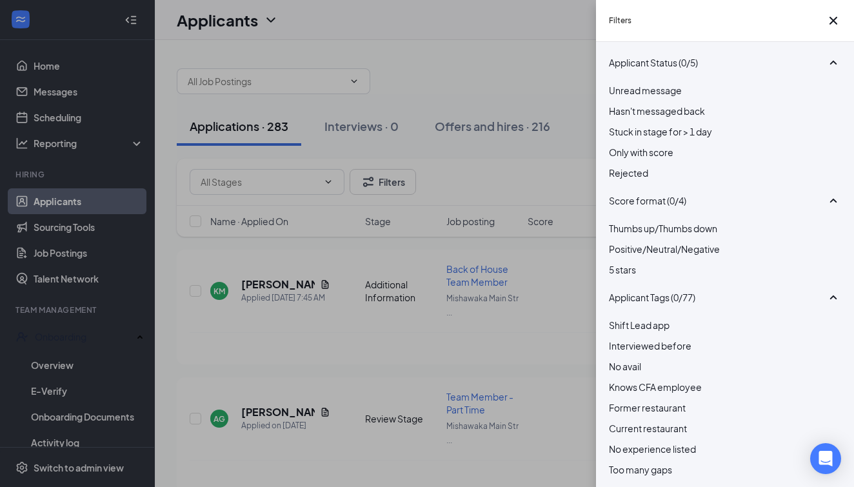
click at [372, 175] on div "Filters Applicant Status (0/5) Unread message Hasn't messaged back Stuck in sta…" at bounding box center [427, 243] width 854 height 487
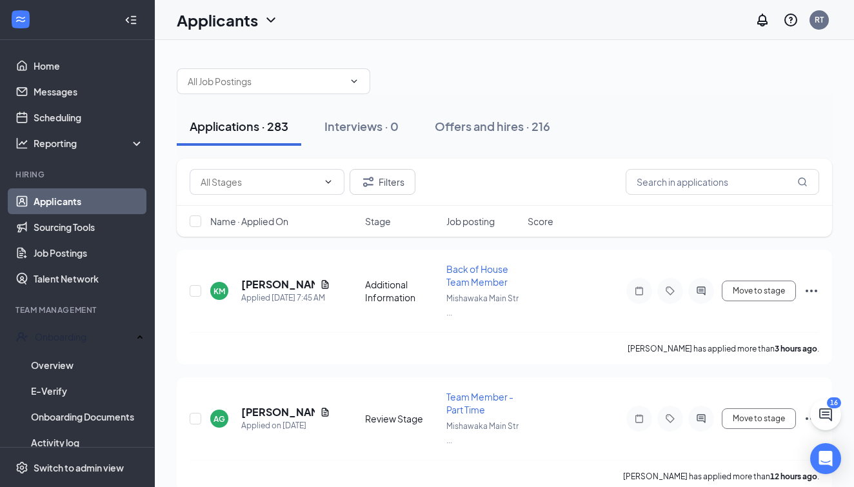
click at [372, 175] on icon "Filter" at bounding box center [368, 181] width 15 height 15
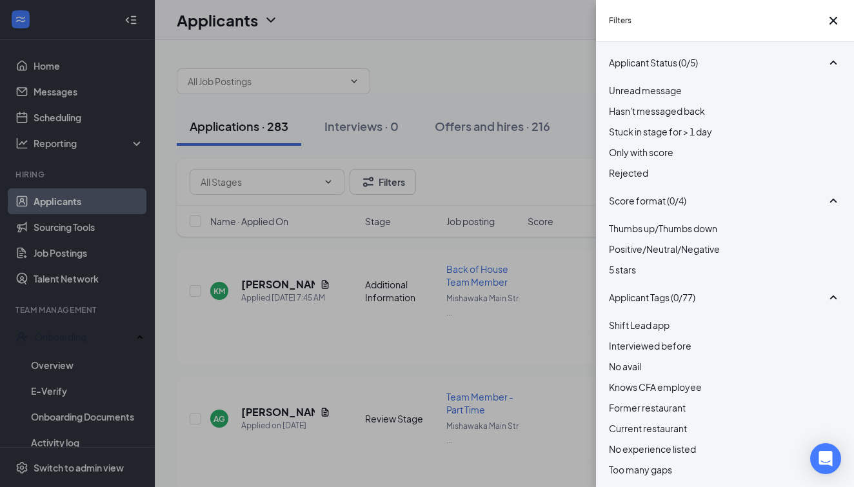
click at [372, 175] on div "Filters Applicant Status (0/5) Unread message Hasn't messaged back Stuck in sta…" at bounding box center [427, 243] width 854 height 487
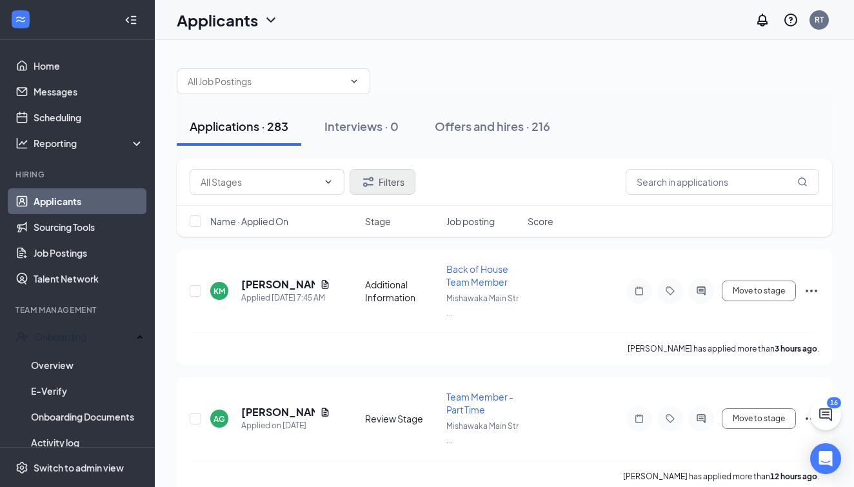
click at [409, 174] on button "Filters" at bounding box center [383, 182] width 66 height 26
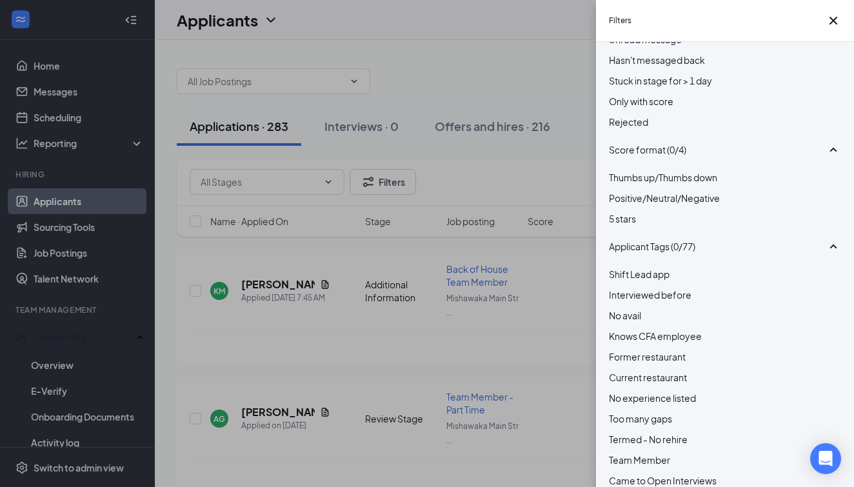
scroll to position [57, 0]
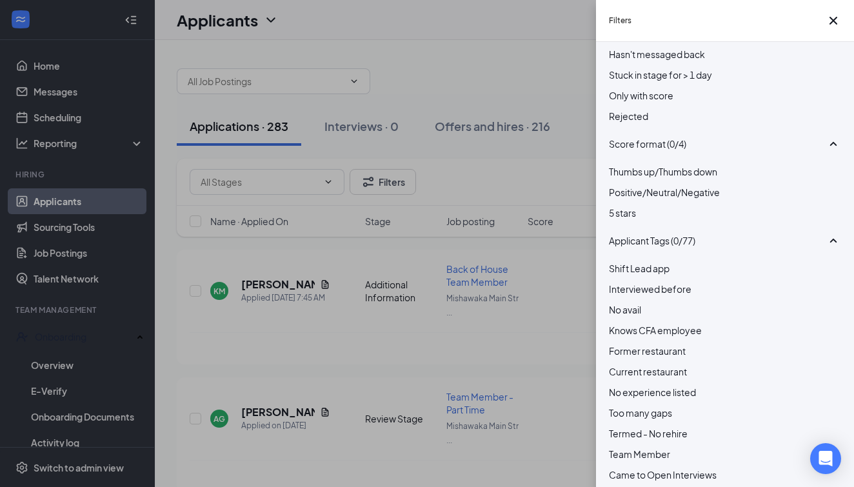
click at [702, 336] on span "Knows CFA employee" at bounding box center [655, 330] width 93 height 12
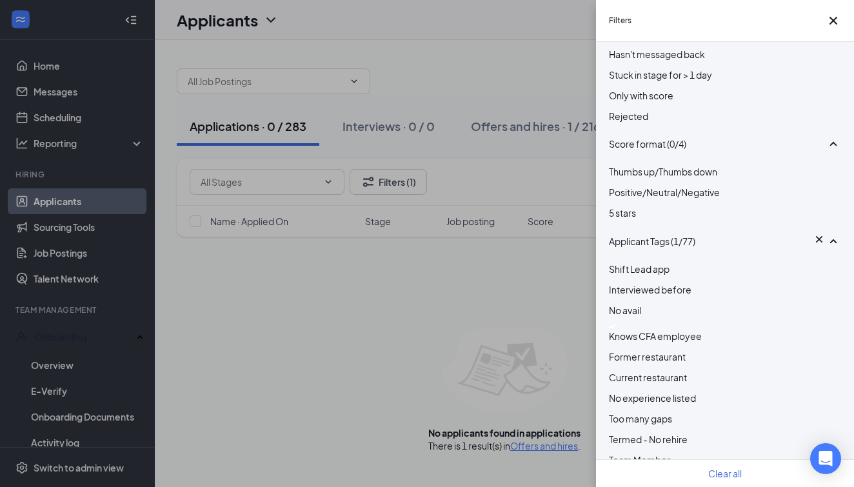
click at [702, 342] on span "Knows CFA employee" at bounding box center [655, 336] width 93 height 12
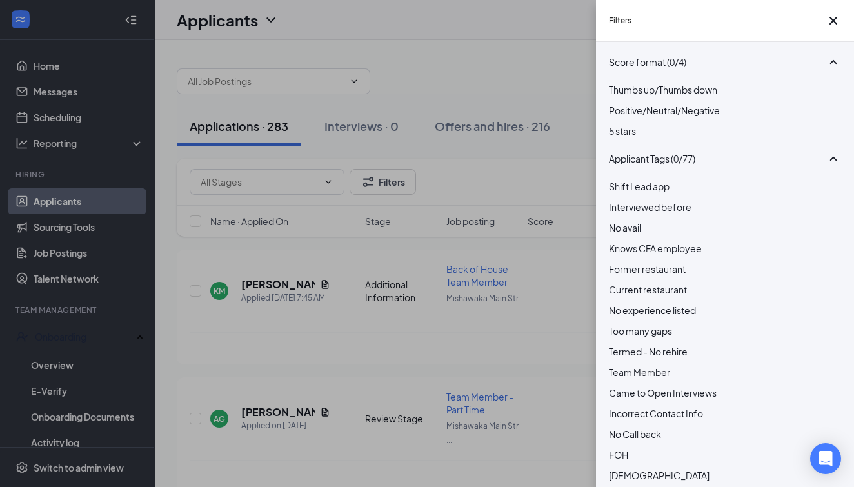
scroll to position [152, 0]
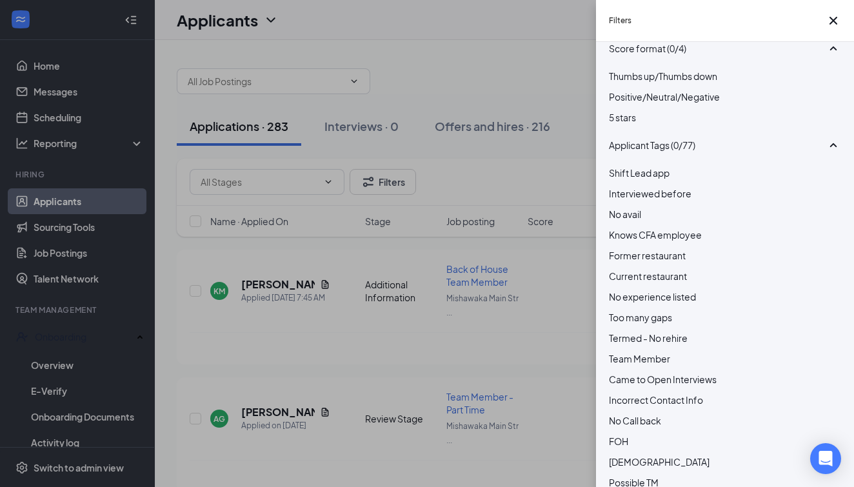
click at [618, 248] on div at bounding box center [725, 248] width 232 height 0
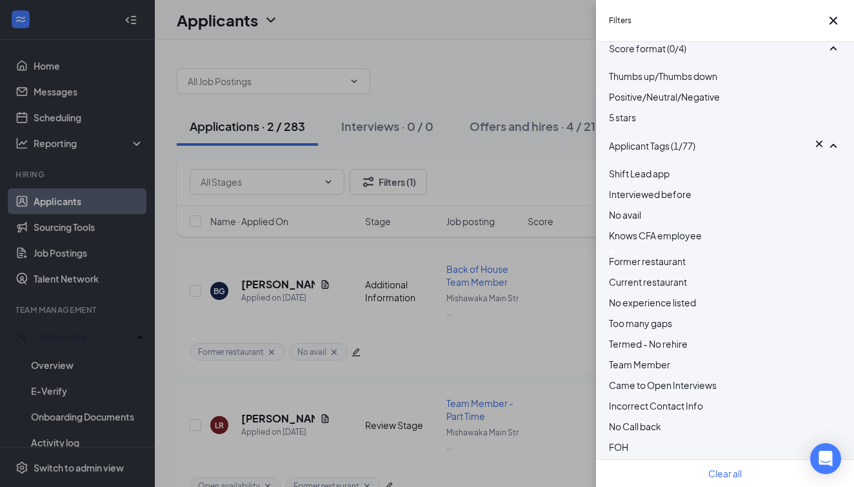
click at [615, 254] on img at bounding box center [612, 251] width 6 height 5
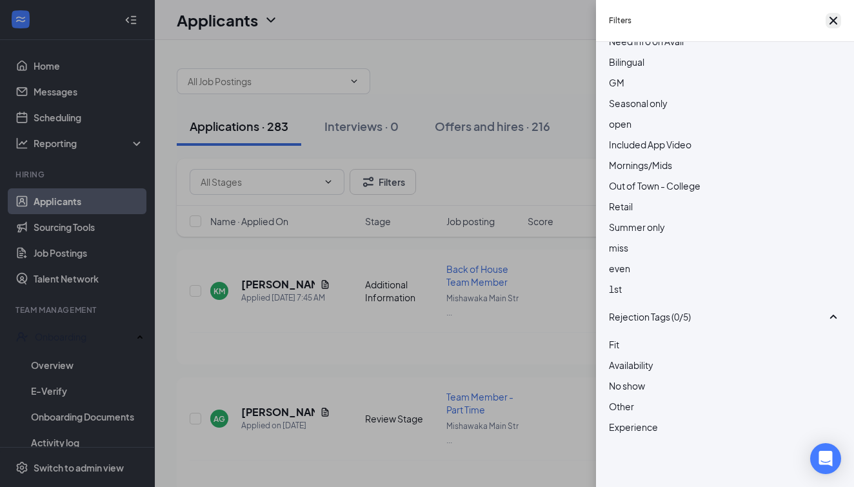
scroll to position [1704, 0]
click at [826, 25] on icon "Cross" at bounding box center [833, 20] width 15 height 15
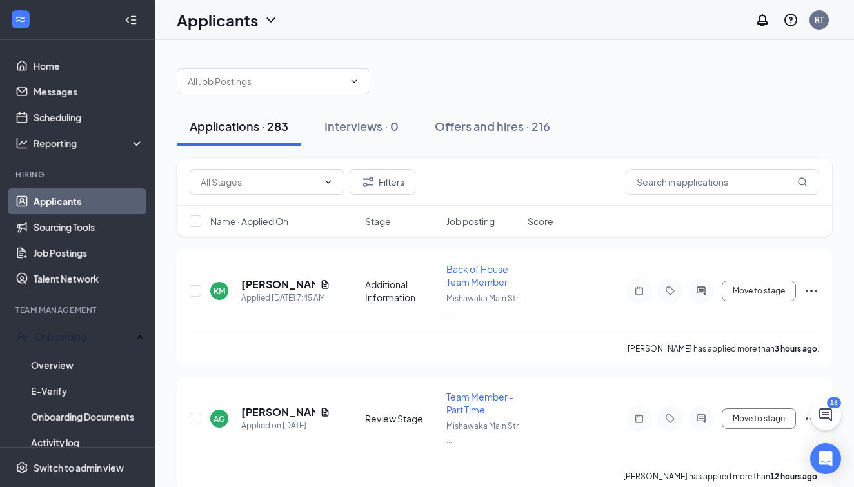
click at [110, 212] on link "Applicants" at bounding box center [89, 201] width 110 height 26
click at [101, 230] on link "Sourcing Tools" at bounding box center [89, 227] width 110 height 26
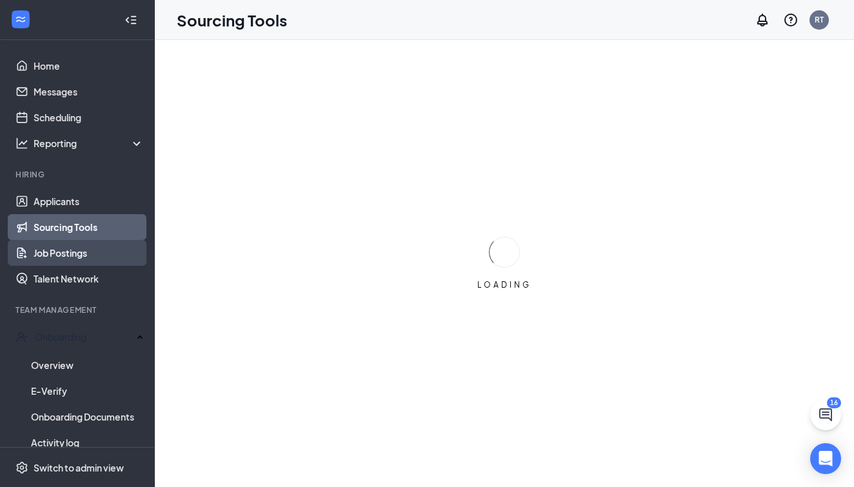
click at [87, 254] on link "Job Postings" at bounding box center [89, 253] width 110 height 26
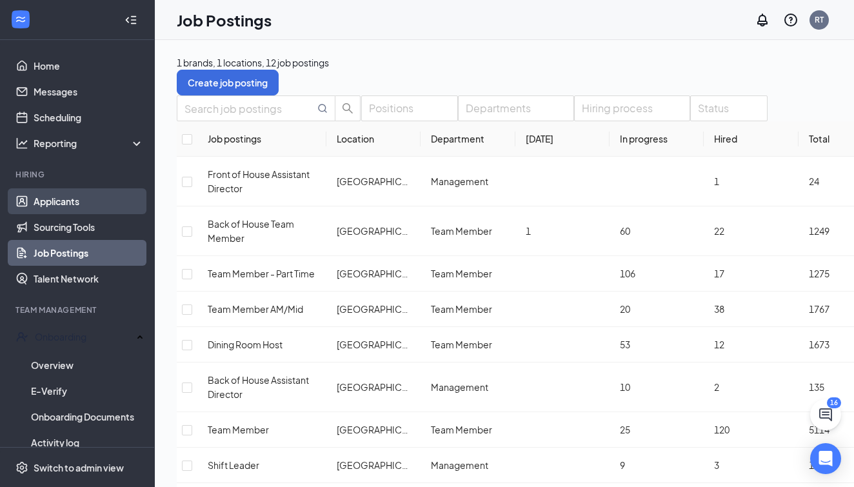
click at [70, 214] on link "Applicants" at bounding box center [89, 201] width 110 height 26
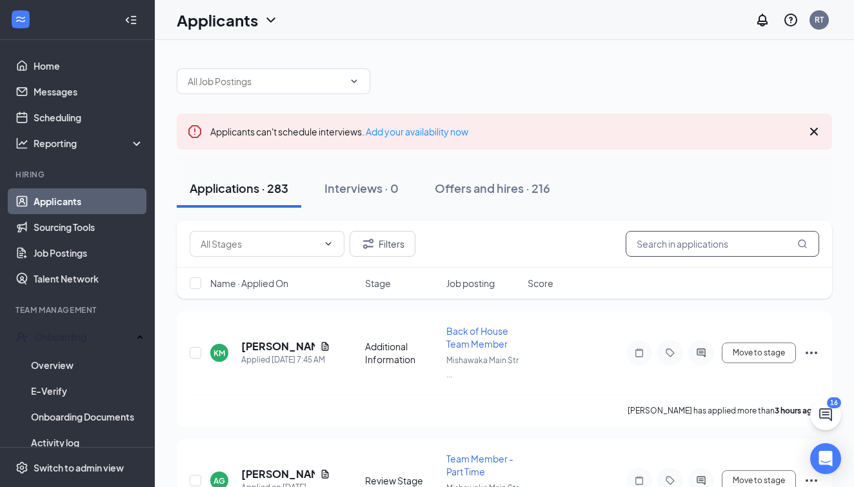
click at [712, 245] on input "text" at bounding box center [723, 244] width 194 height 26
click at [257, 195] on div "Applications · 283" at bounding box center [239, 188] width 99 height 16
click at [395, 252] on button "Filters" at bounding box center [383, 244] width 66 height 26
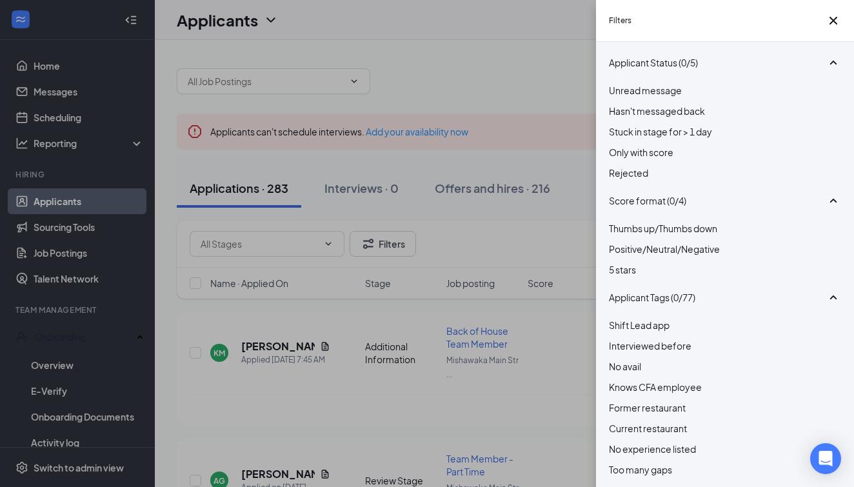
click at [395, 252] on div "Filters Applicant Status (0/5) Unread message Hasn't messaged back Stuck in sta…" at bounding box center [427, 243] width 854 height 487
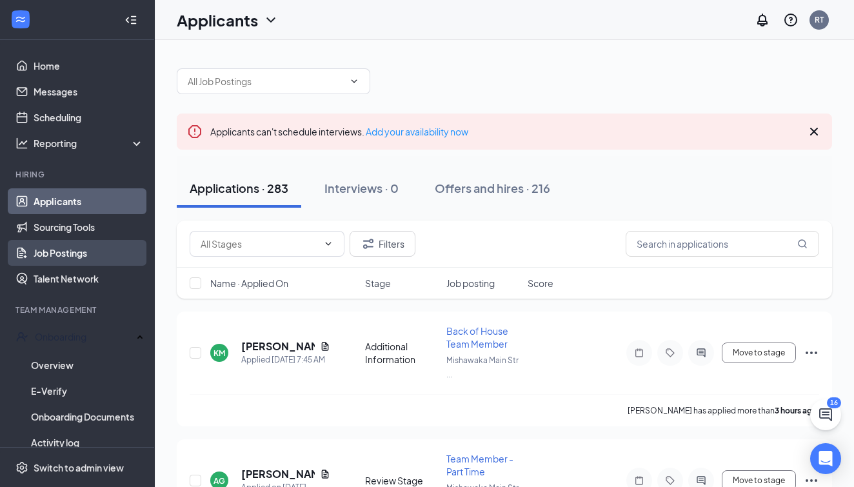
click at [94, 254] on link "Job Postings" at bounding box center [89, 253] width 110 height 26
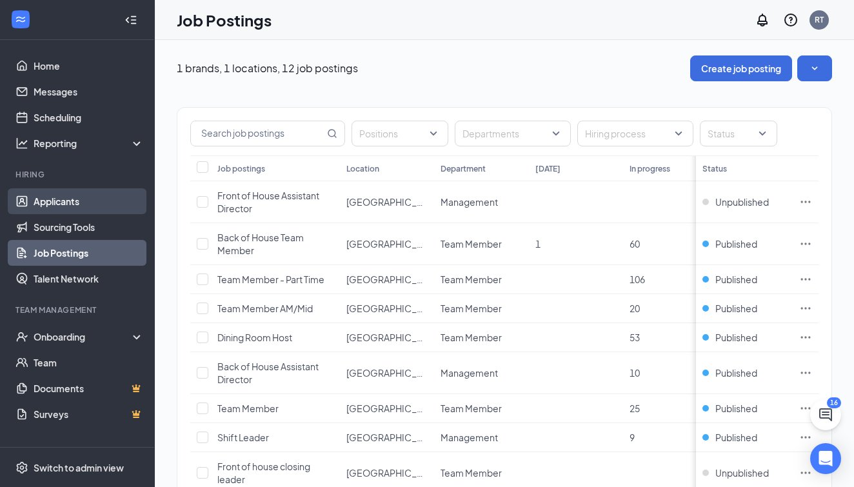
click at [86, 205] on link "Applicants" at bounding box center [89, 201] width 110 height 26
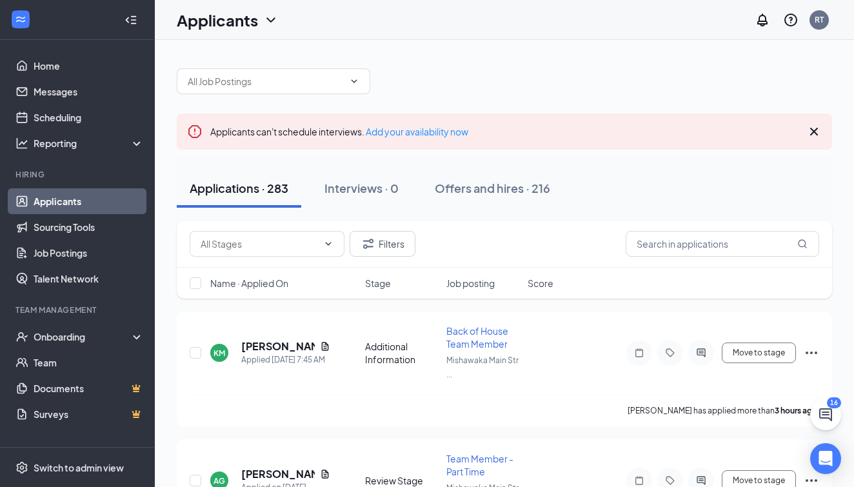
click at [814, 132] on icon "Cross" at bounding box center [814, 132] width 8 height 8
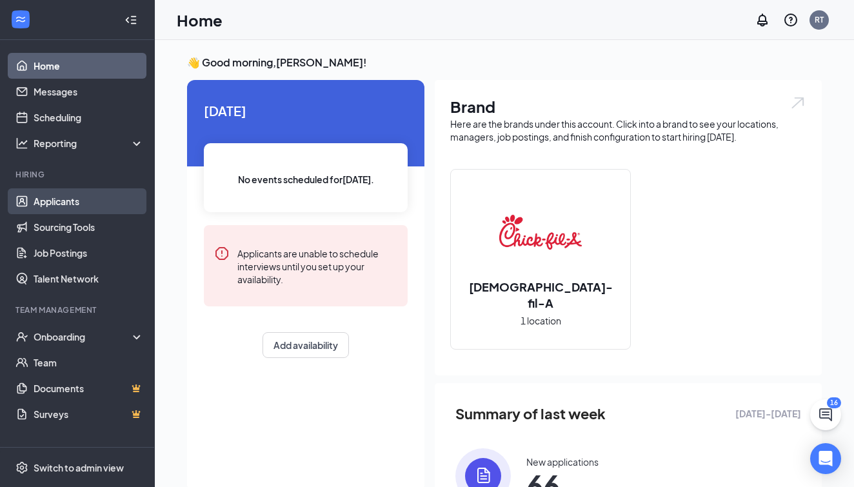
click at [86, 210] on link "Applicants" at bounding box center [89, 201] width 110 height 26
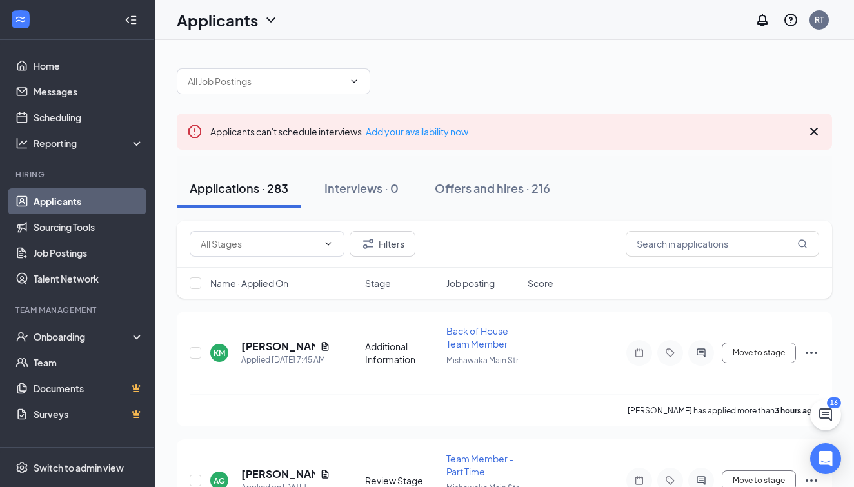
click at [257, 194] on div "Applications · 283" at bounding box center [239, 188] width 99 height 16
click at [277, 196] on button "Applications · 283" at bounding box center [239, 188] width 125 height 39
click at [70, 362] on link "Team" at bounding box center [89, 363] width 110 height 26
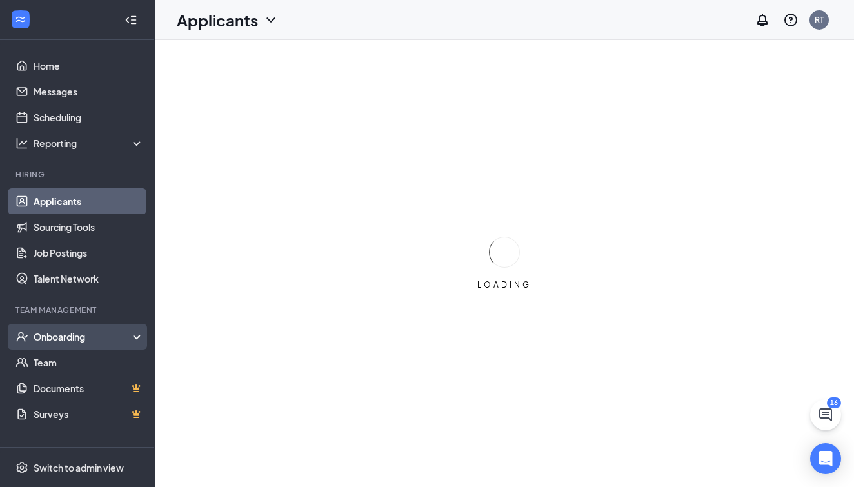
click at [119, 334] on div "Onboarding" at bounding box center [83, 336] width 99 height 13
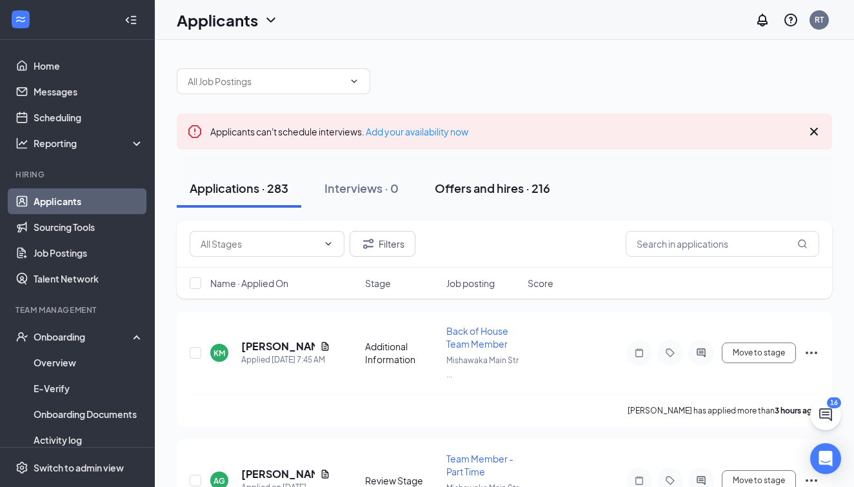
click at [513, 188] on div "Offers and hires · 216" at bounding box center [492, 188] width 115 height 16
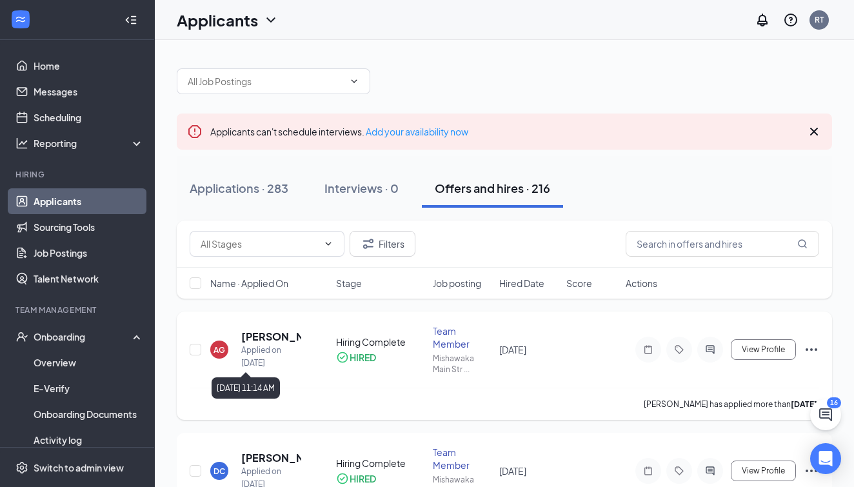
click at [285, 339] on h5 "Ariel Gates" at bounding box center [271, 337] width 60 height 14
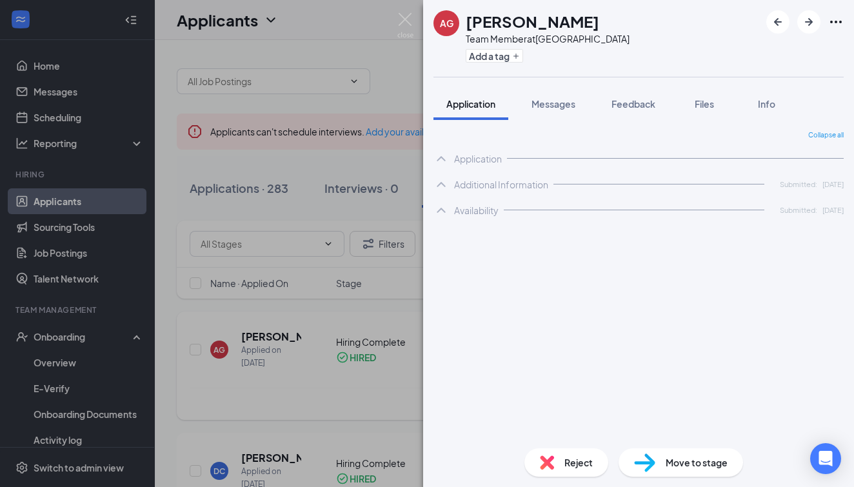
click at [222, 343] on div "AG Ariel Gates Team Member at Mishawaka Main Street Add a tag Application Messa…" at bounding box center [427, 243] width 854 height 487
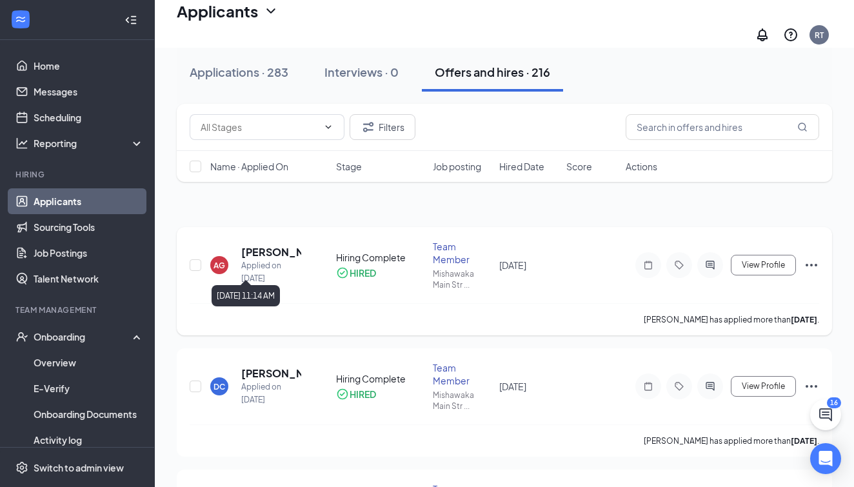
scroll to position [66, 0]
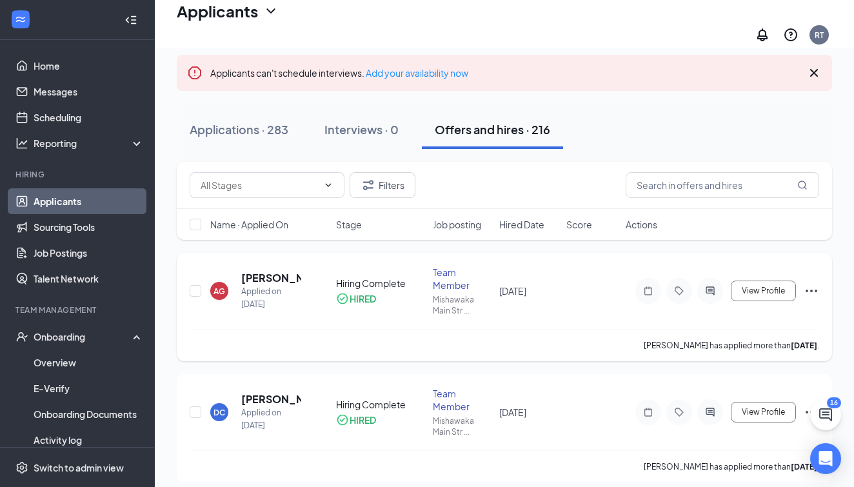
click at [814, 286] on icon "Ellipses" at bounding box center [811, 290] width 15 height 15
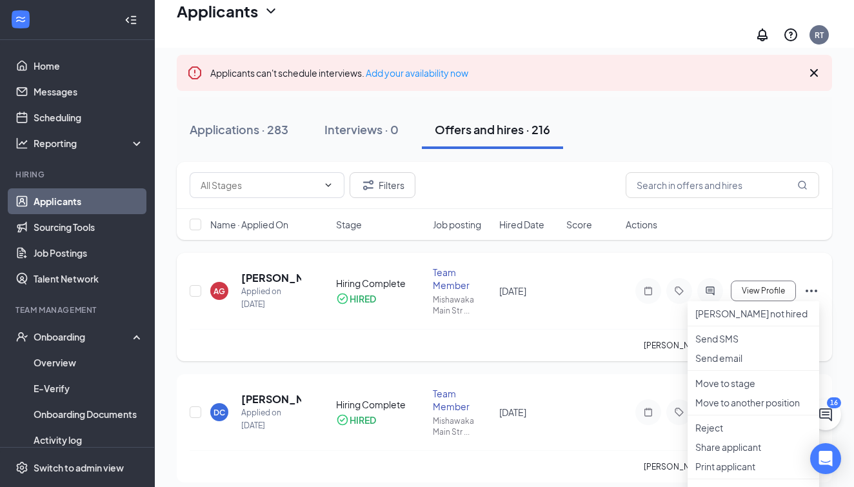
click at [814, 286] on icon "Ellipses" at bounding box center [811, 290] width 15 height 15
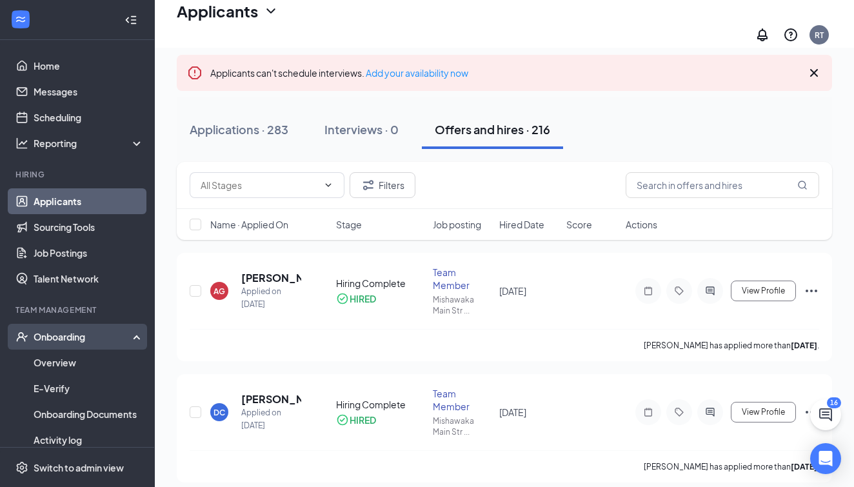
click at [87, 348] on div "Onboarding" at bounding box center [77, 337] width 155 height 26
click at [72, 343] on div "Onboarding" at bounding box center [83, 336] width 99 height 13
click at [69, 411] on link "Onboarding Documents" at bounding box center [89, 414] width 110 height 26
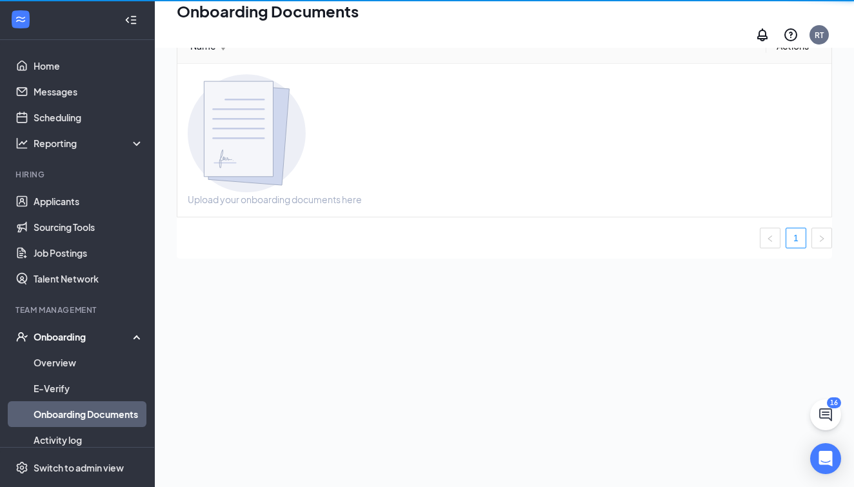
scroll to position [58, 0]
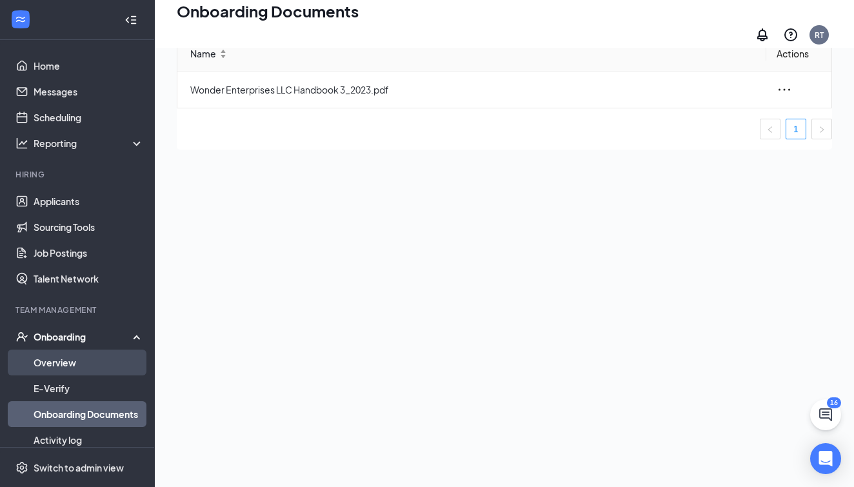
click at [81, 362] on link "Overview" at bounding box center [89, 363] width 110 height 26
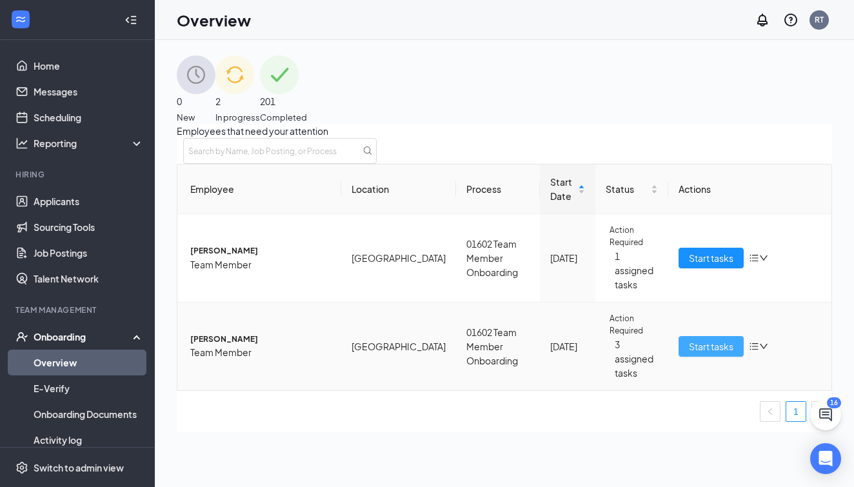
click at [712, 354] on span "Start tasks" at bounding box center [711, 346] width 45 height 14
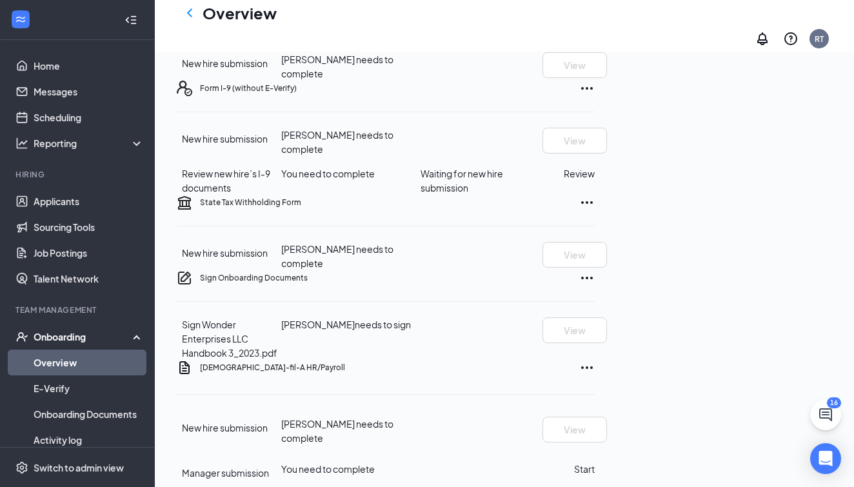
scroll to position [220, 0]
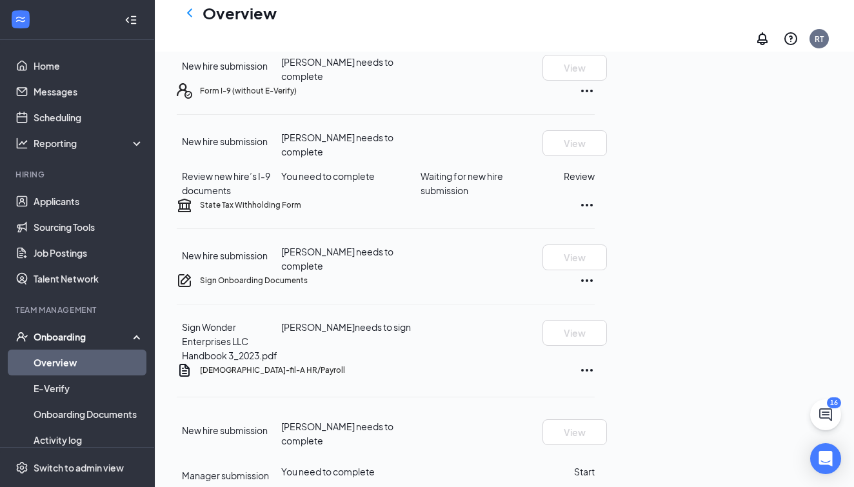
click at [595, 99] on icon "Ellipses" at bounding box center [586, 90] width 15 height 15
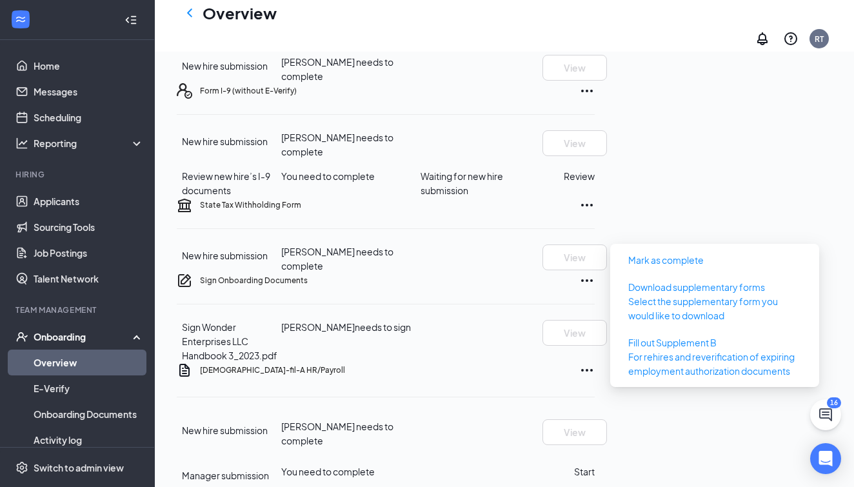
click at [595, 99] on icon "Ellipses" at bounding box center [586, 90] width 15 height 15
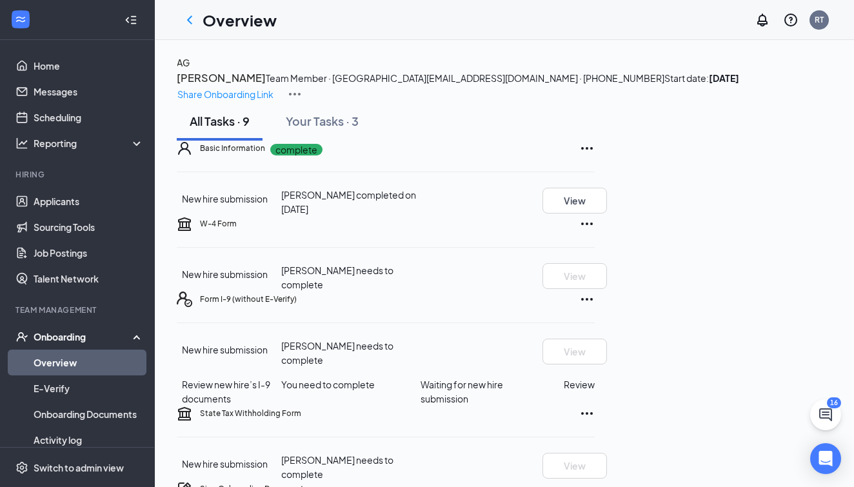
scroll to position [0, 0]
click at [303, 87] on img at bounding box center [294, 93] width 15 height 15
click at [595, 156] on icon "Ellipses" at bounding box center [586, 148] width 15 height 15
click at [595, 235] on div "Basic Information complete New hire submission Ariel M Gates completed on Sep 1…" at bounding box center [386, 433] width 418 height 585
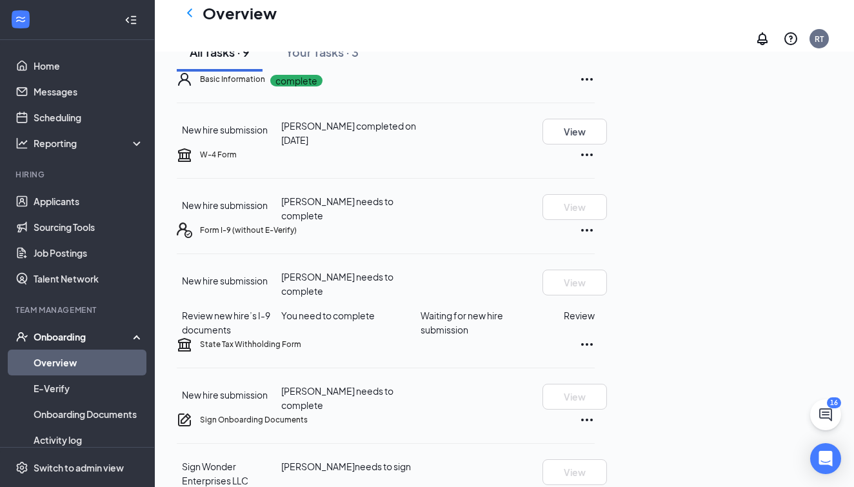
scroll to position [87, 0]
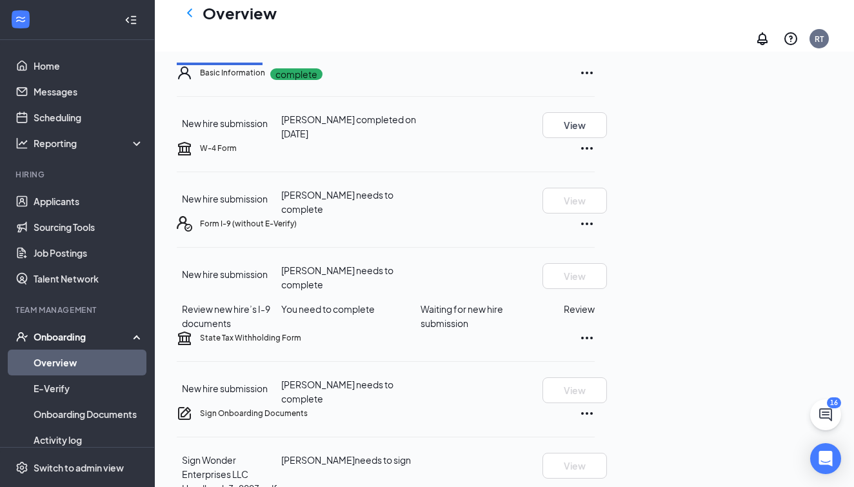
click at [595, 232] on icon "Ellipses" at bounding box center [586, 223] width 15 height 15
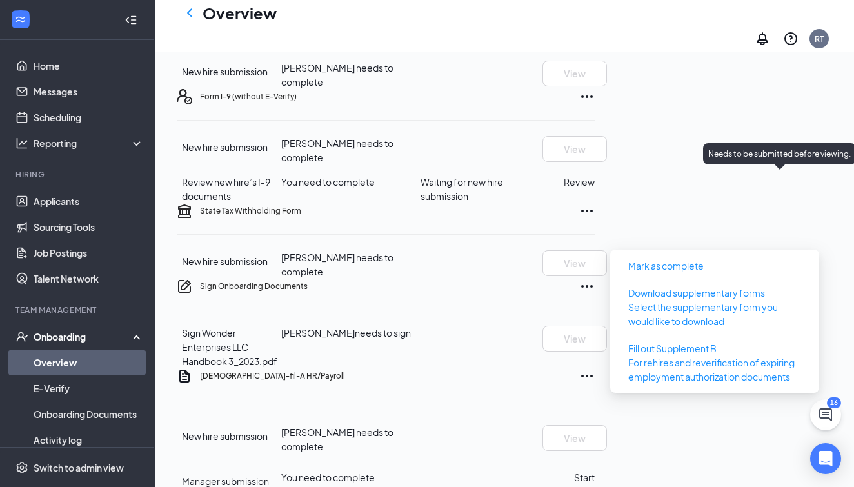
scroll to position [216, 0]
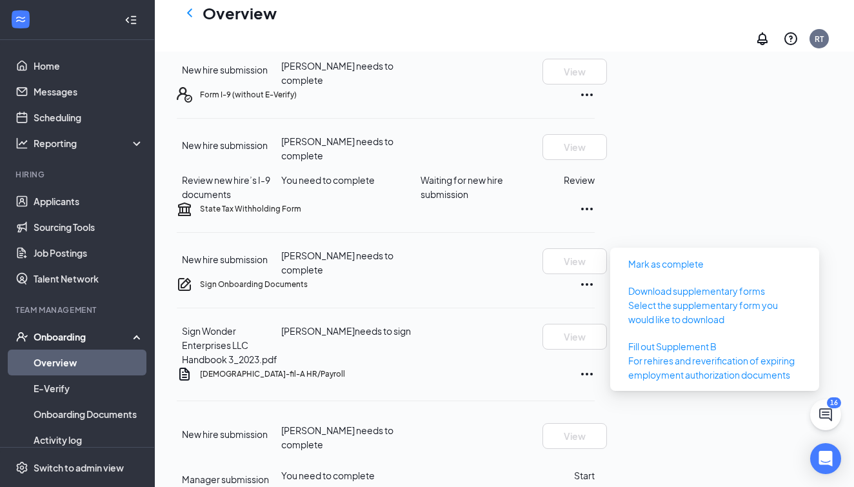
click at [595, 103] on icon "Ellipses" at bounding box center [586, 94] width 15 height 15
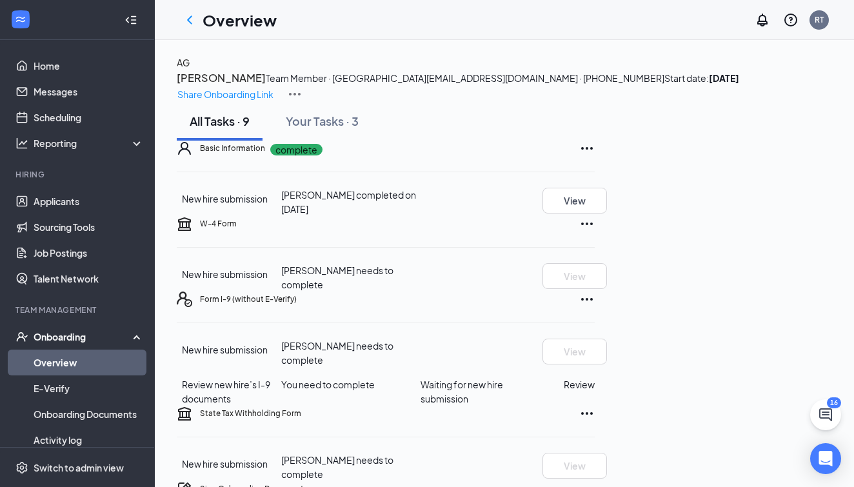
scroll to position [0, 0]
click at [70, 203] on link "Applicants" at bounding box center [89, 201] width 110 height 26
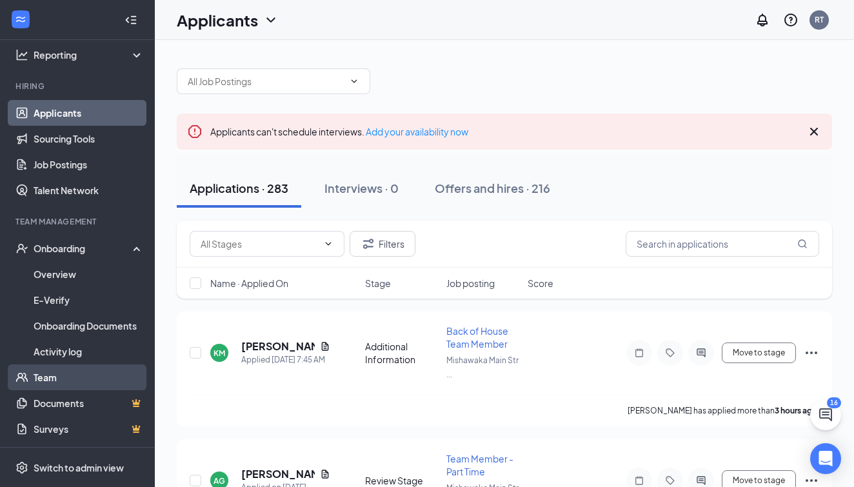
scroll to position [88, 0]
click at [75, 382] on link "Team" at bounding box center [89, 377] width 110 height 26
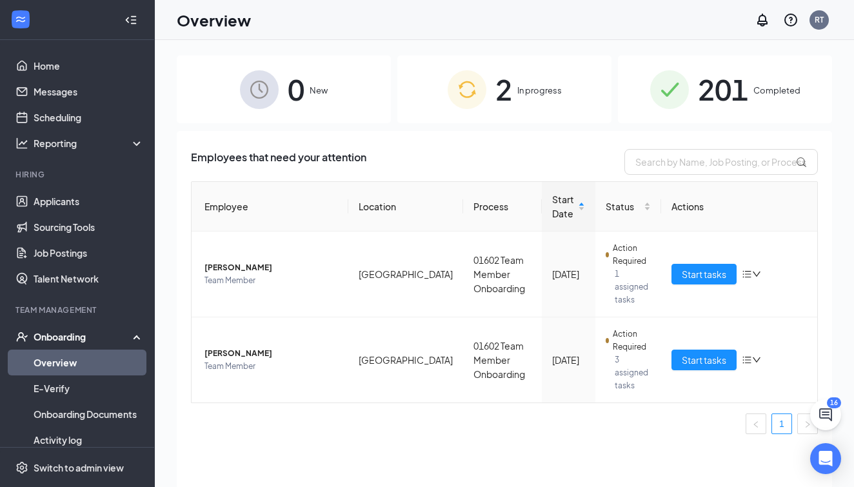
click at [521, 83] on div "2 In progress" at bounding box center [504, 89] width 214 height 68
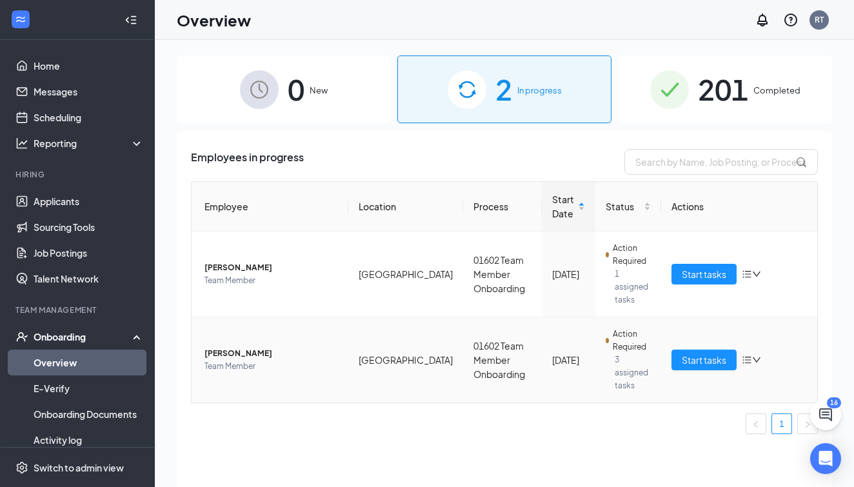
click at [608, 348] on div "Action Required" at bounding box center [628, 341] width 45 height 26
click at [624, 352] on span "Action Required" at bounding box center [631, 341] width 37 height 26
click at [752, 359] on icon "down" at bounding box center [756, 359] width 9 height 9
click at [663, 388] on div "Stop process" at bounding box center [683, 387] width 139 height 13
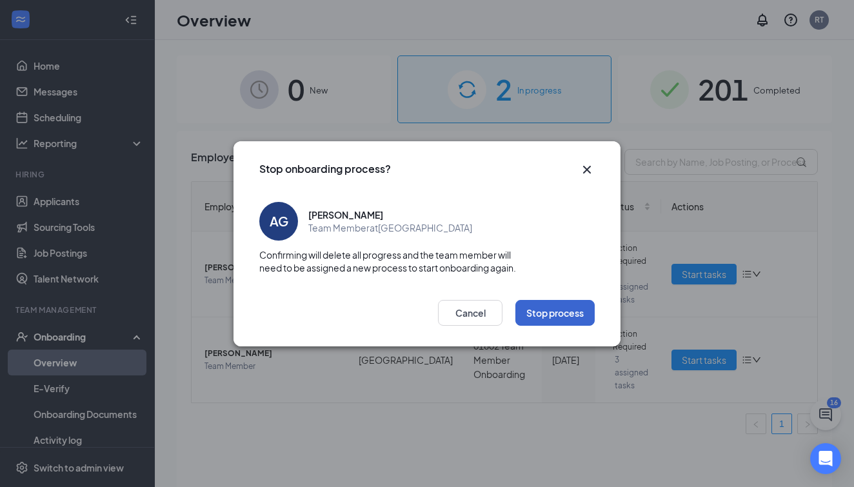
click at [544, 317] on button "Stop process" at bounding box center [554, 313] width 79 height 26
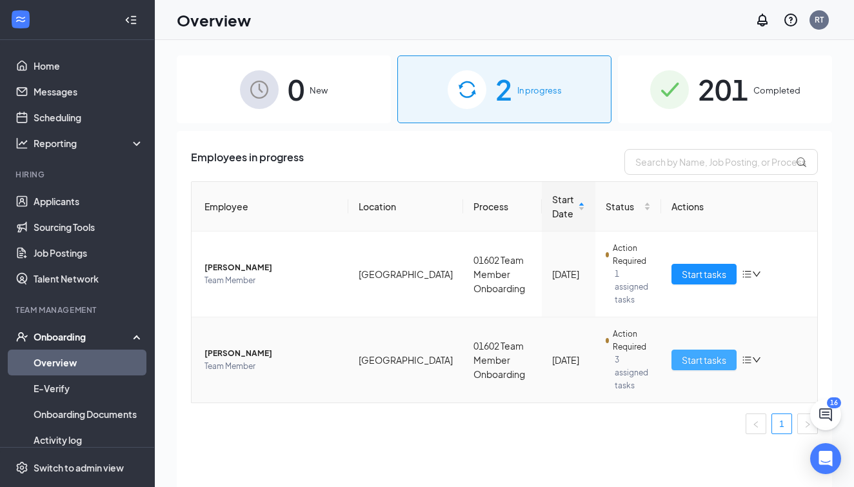
click at [719, 359] on span "Start tasks" at bounding box center [704, 360] width 45 height 14
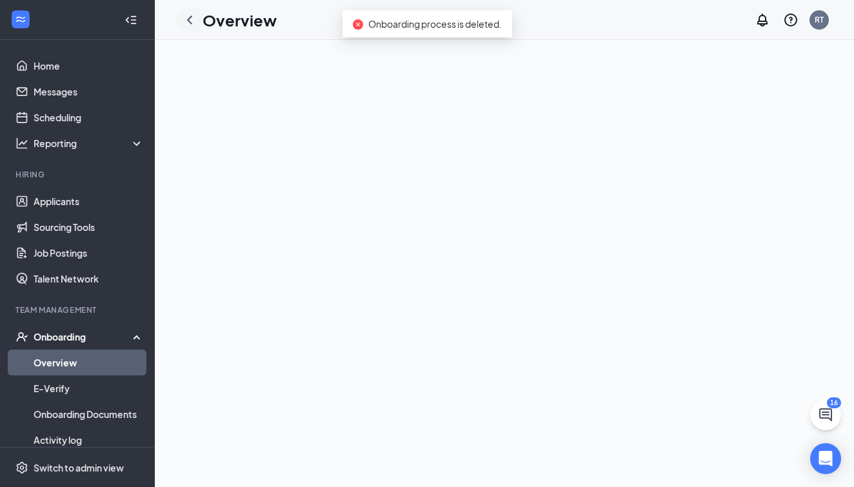
click at [195, 20] on icon "ChevronLeft" at bounding box center [189, 19] width 15 height 15
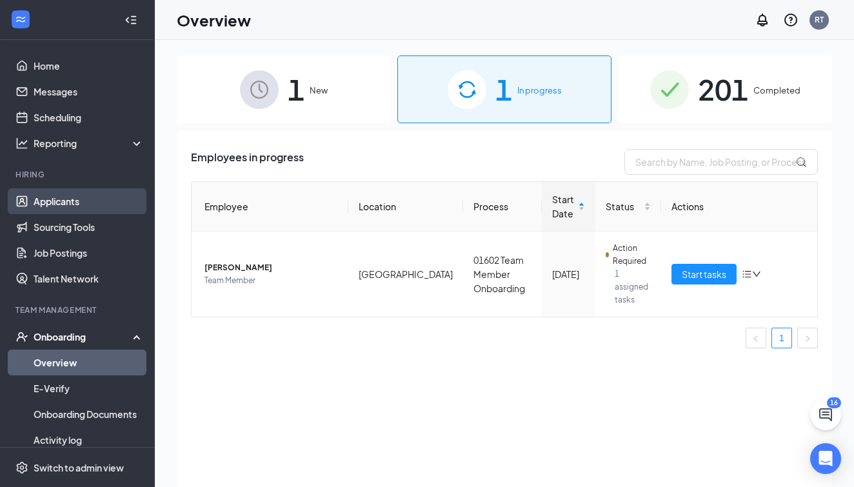
click at [67, 205] on link "Applicants" at bounding box center [89, 201] width 110 height 26
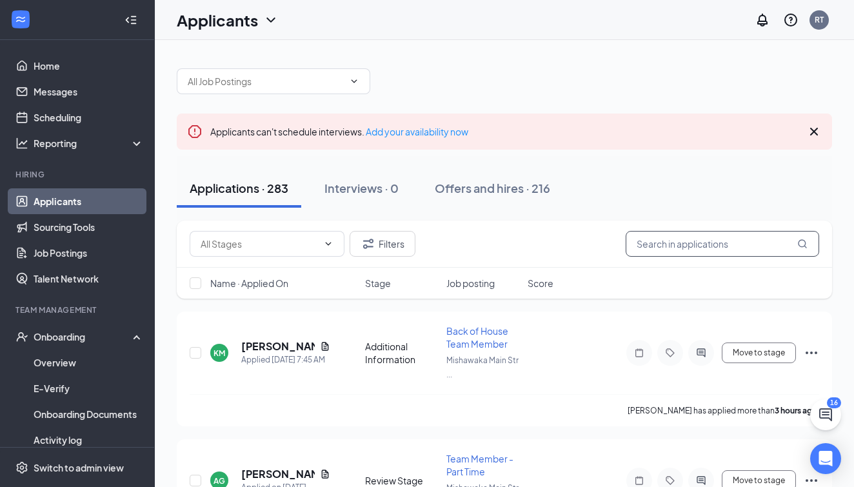
click at [678, 247] on input "text" at bounding box center [723, 244] width 194 height 26
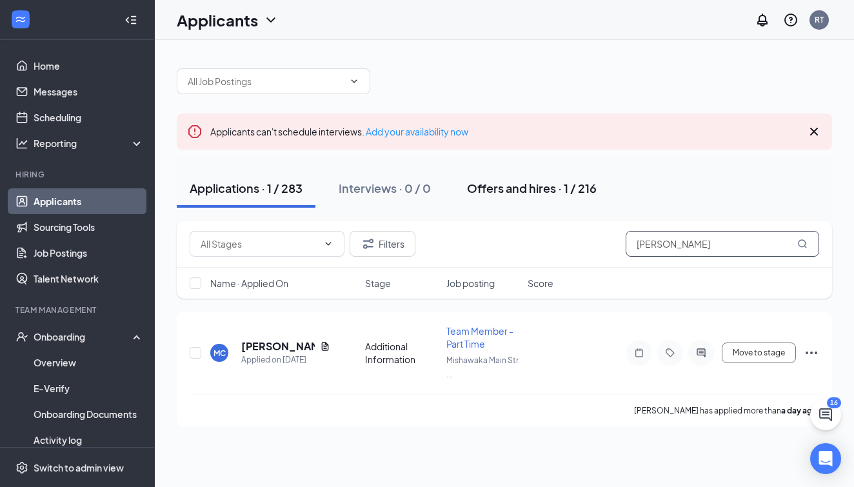
type input "Ariel"
click at [507, 185] on div "Offers and hires · 1 / 216" at bounding box center [532, 188] width 130 height 16
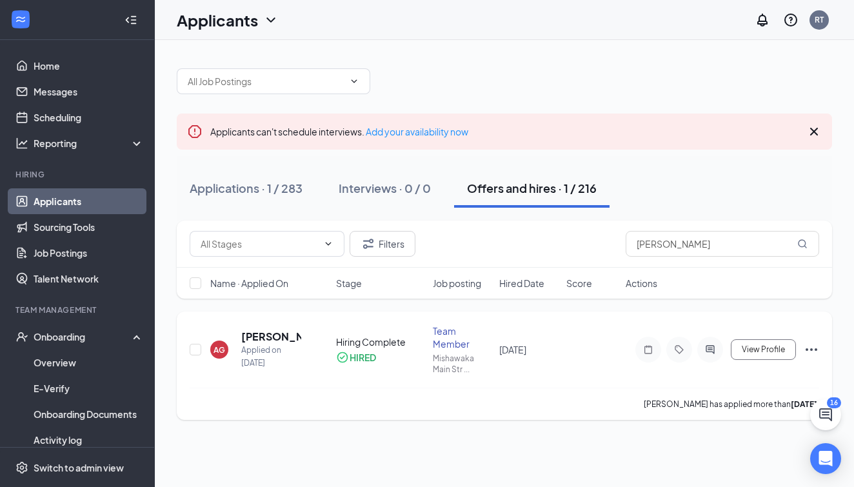
click at [806, 354] on icon "Ellipses" at bounding box center [811, 349] width 15 height 15
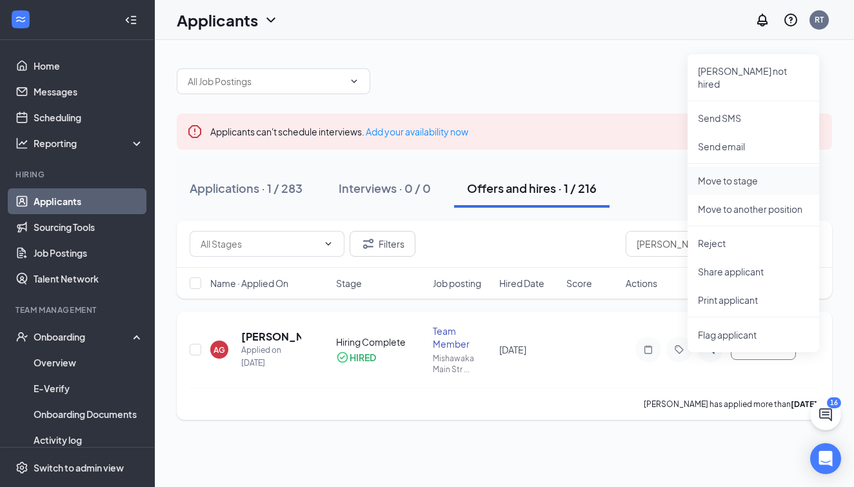
click at [741, 174] on p "Move to stage" at bounding box center [753, 180] width 111 height 13
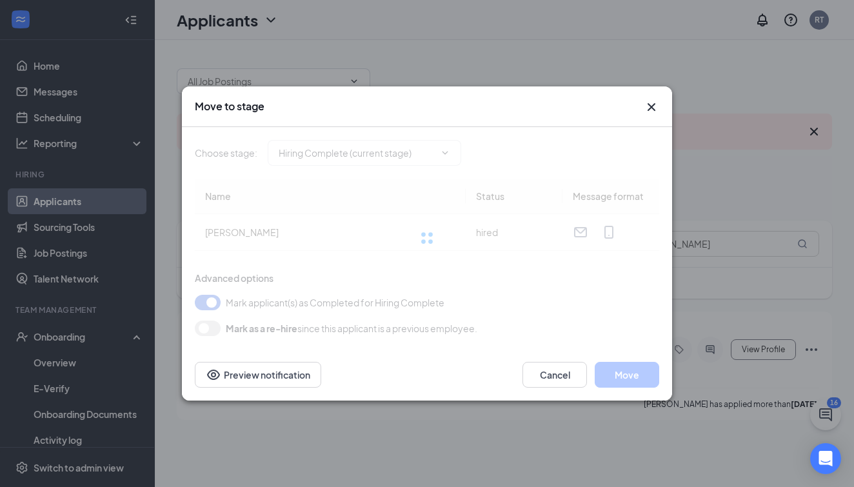
type input "Hiring Complete (current stage)"
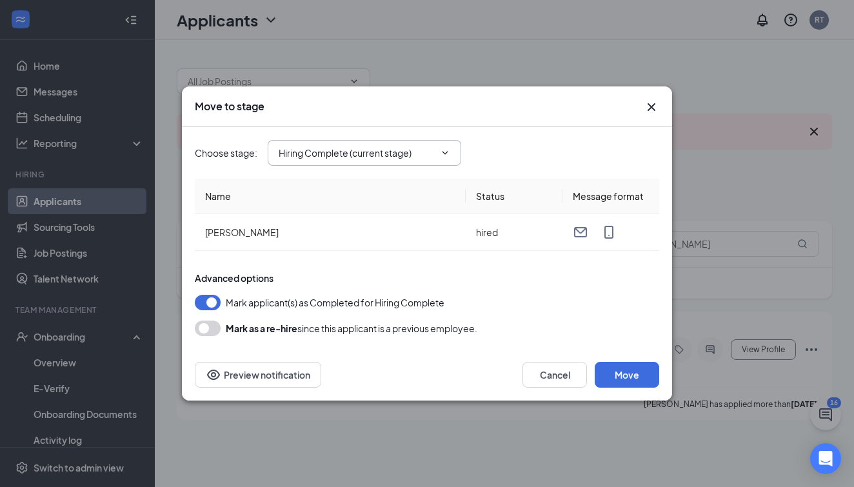
click at [448, 153] on icon "ChevronDown" at bounding box center [445, 153] width 10 height 10
click at [446, 151] on icon "ChevronDown" at bounding box center [445, 153] width 10 height 10
click at [632, 370] on button "Move" at bounding box center [627, 375] width 65 height 26
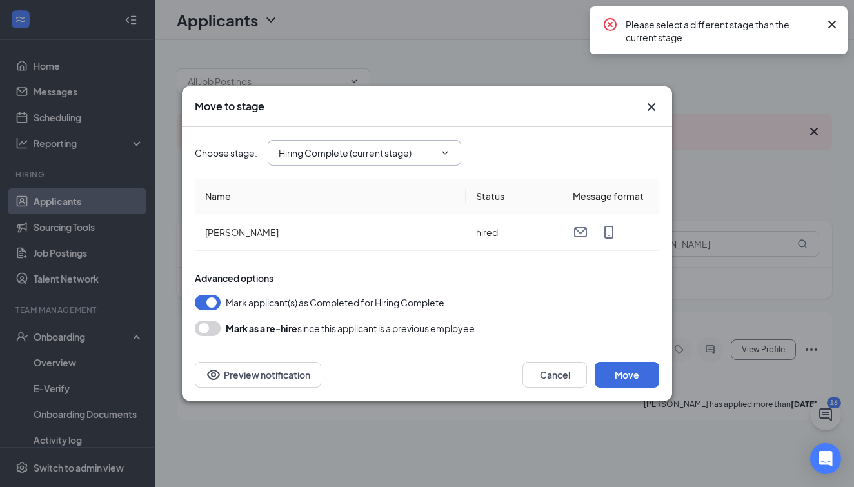
click at [419, 150] on input "Hiring Complete (current stage)" at bounding box center [357, 153] width 156 height 14
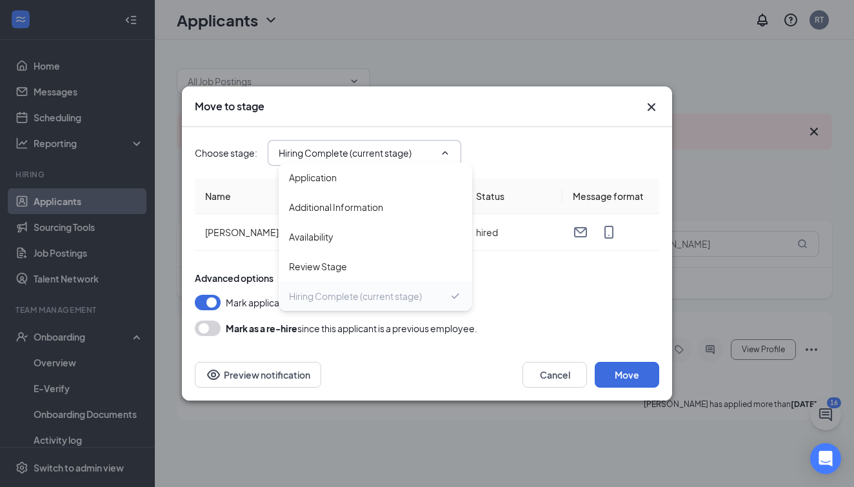
click at [367, 304] on div "Hiring Complete (current stage)" at bounding box center [376, 296] width 194 height 30
click at [433, 356] on div "Cancel Move Preview notification" at bounding box center [427, 375] width 490 height 52
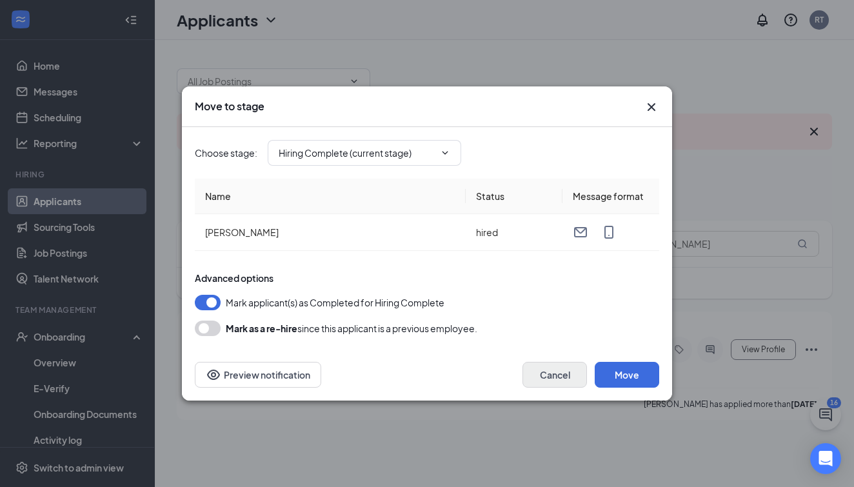
click at [557, 375] on button "Cancel" at bounding box center [555, 375] width 65 height 26
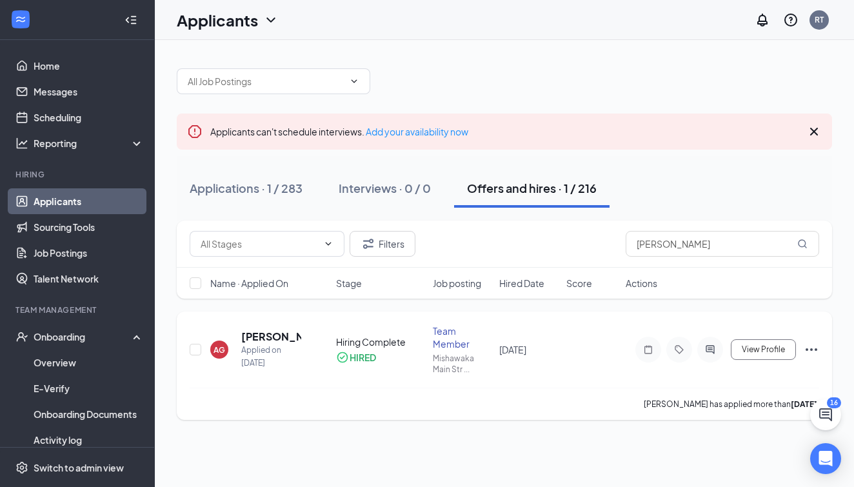
click at [808, 349] on icon "Ellipses" at bounding box center [812, 349] width 12 height 3
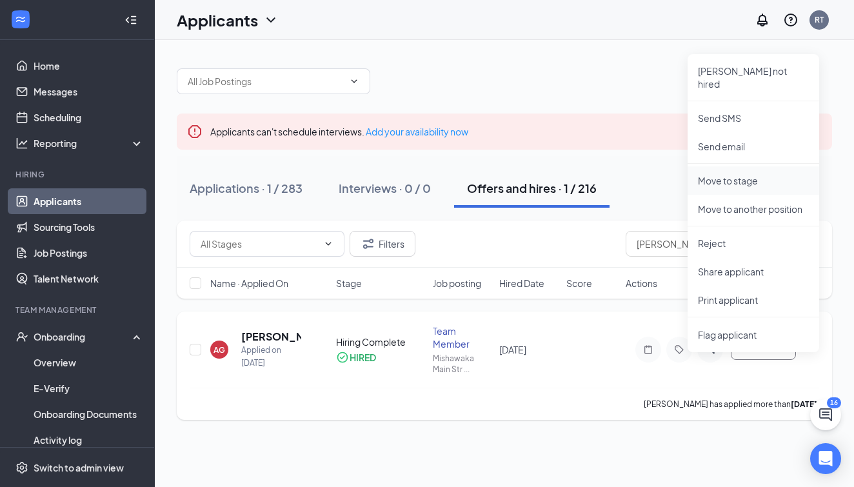
click at [735, 174] on p "Move to stage" at bounding box center [753, 180] width 111 height 13
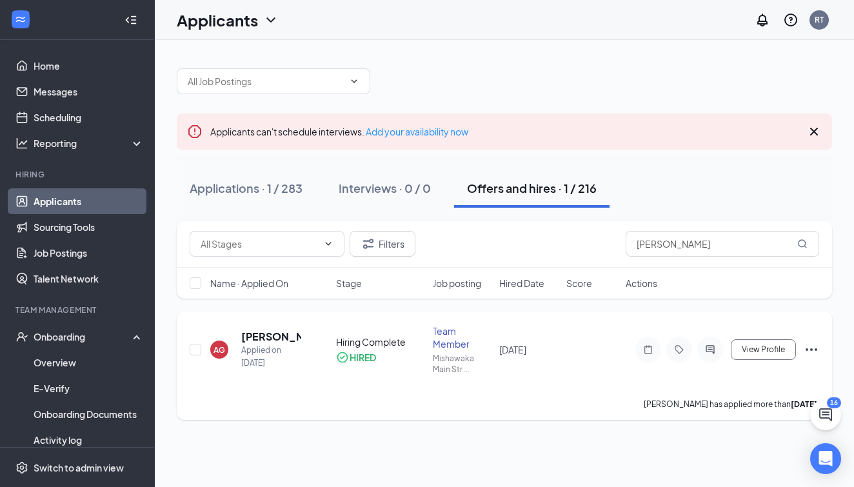
type input "Hiring Complete (current stage)"
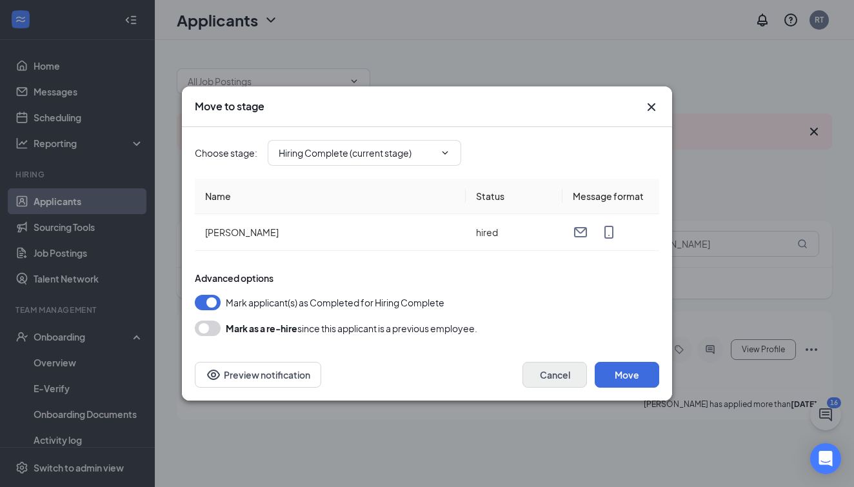
click at [551, 370] on button "Cancel" at bounding box center [555, 375] width 65 height 26
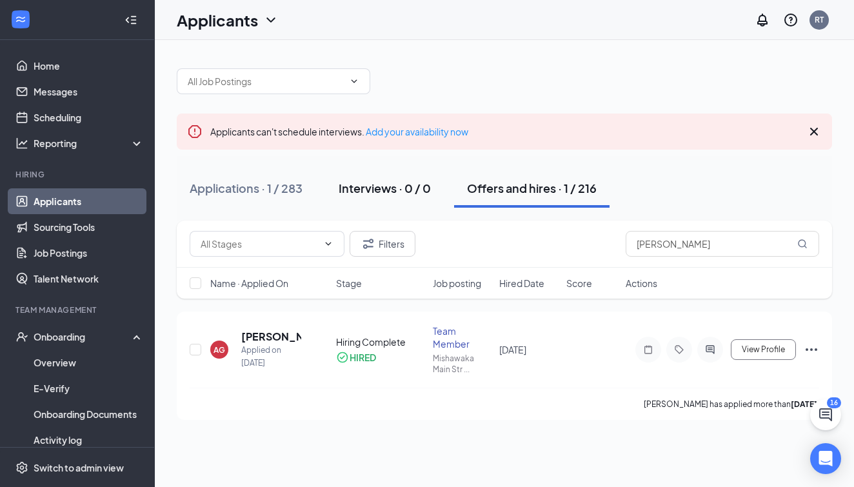
click at [393, 195] on div "Interviews · 0 / 0" at bounding box center [385, 188] width 92 height 16
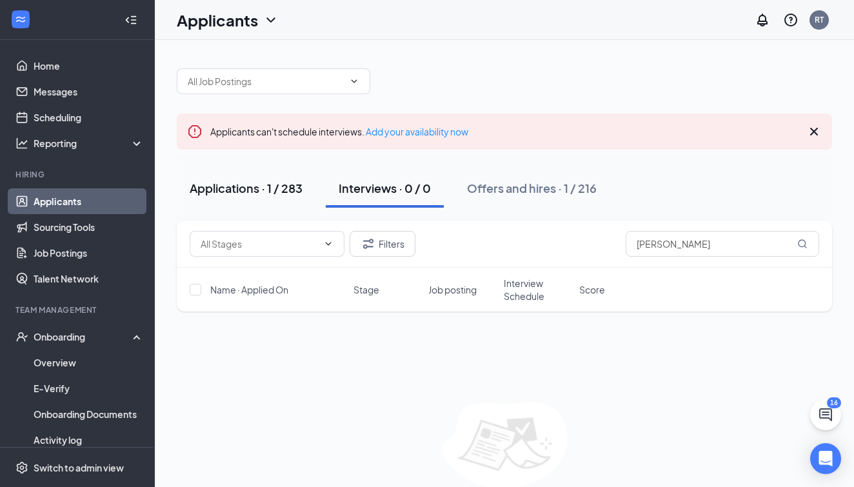
click at [287, 186] on div "Applications · 1 / 283" at bounding box center [246, 188] width 113 height 16
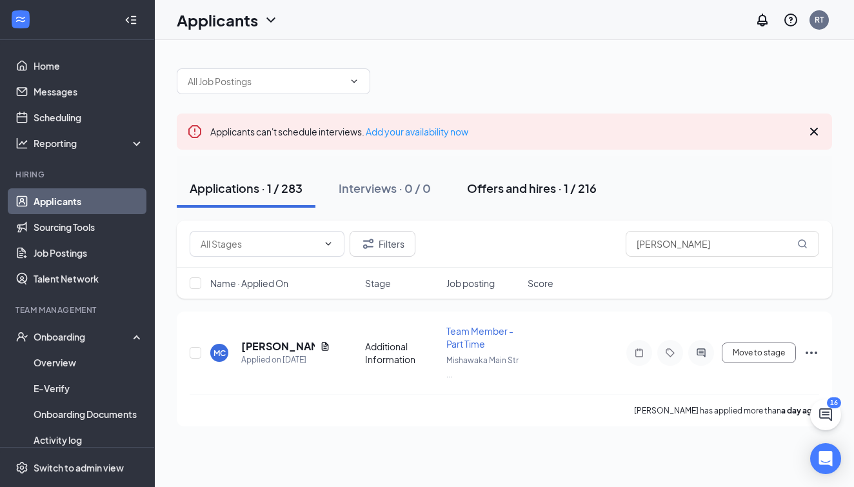
click at [520, 194] on div "Offers and hires · 1 / 216" at bounding box center [532, 188] width 130 height 16
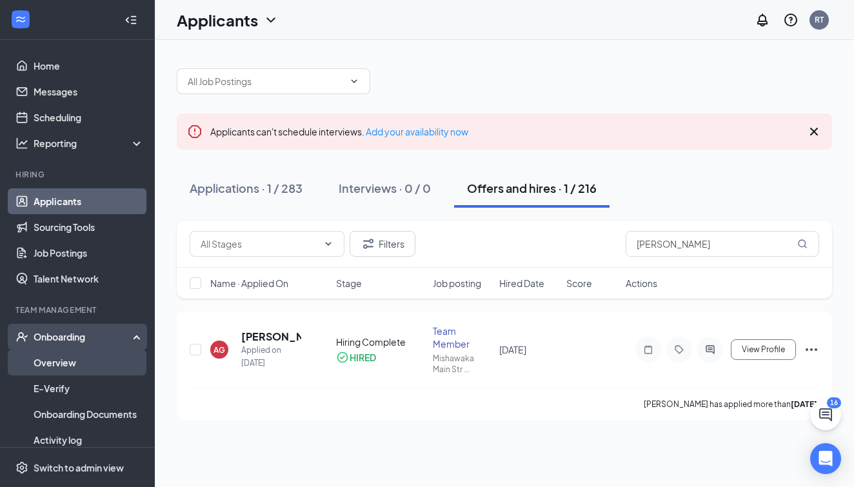
click at [73, 359] on link "Overview" at bounding box center [89, 363] width 110 height 26
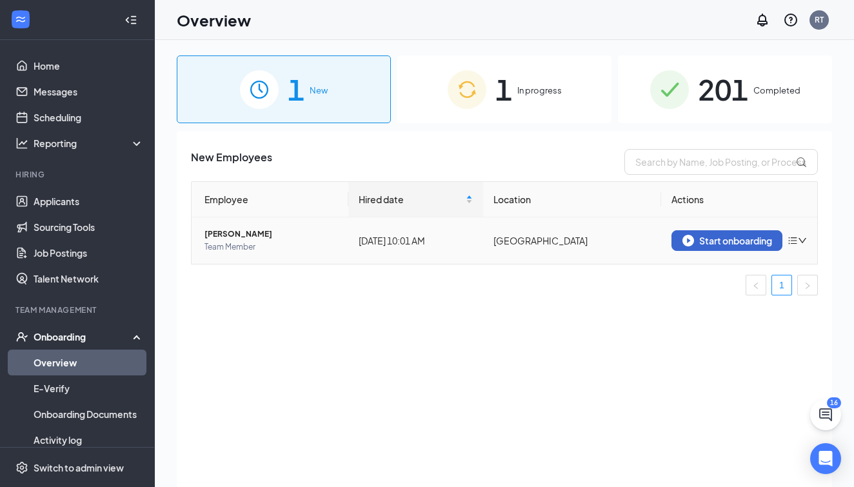
click at [724, 239] on div "Start onboarding" at bounding box center [728, 241] width 90 height 12
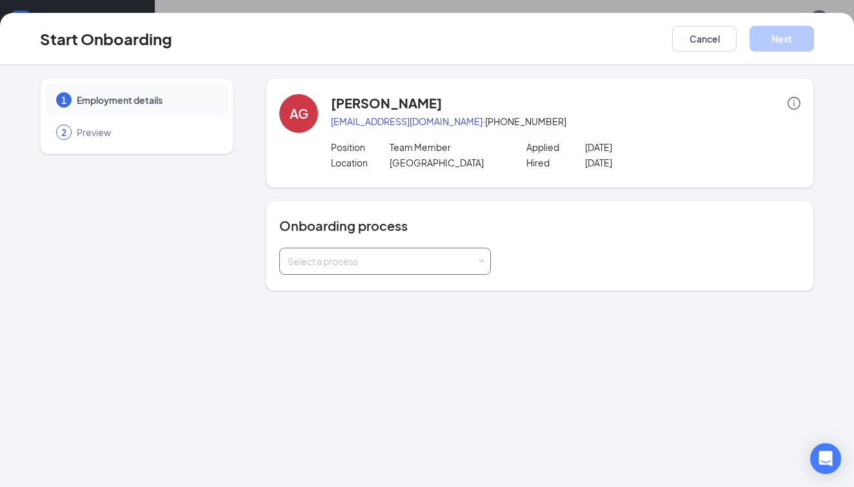
click at [458, 263] on div "Select a process" at bounding box center [382, 261] width 189 height 13
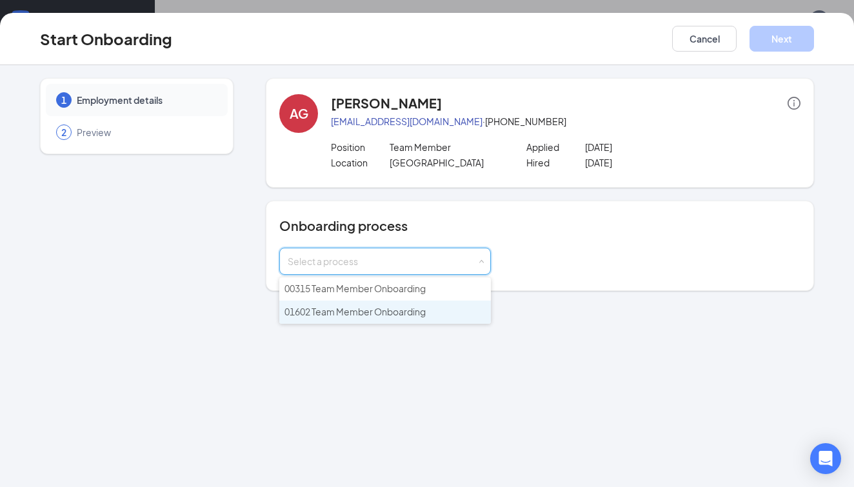
click at [398, 314] on span "01602 Team Member Onboarding" at bounding box center [354, 312] width 141 height 12
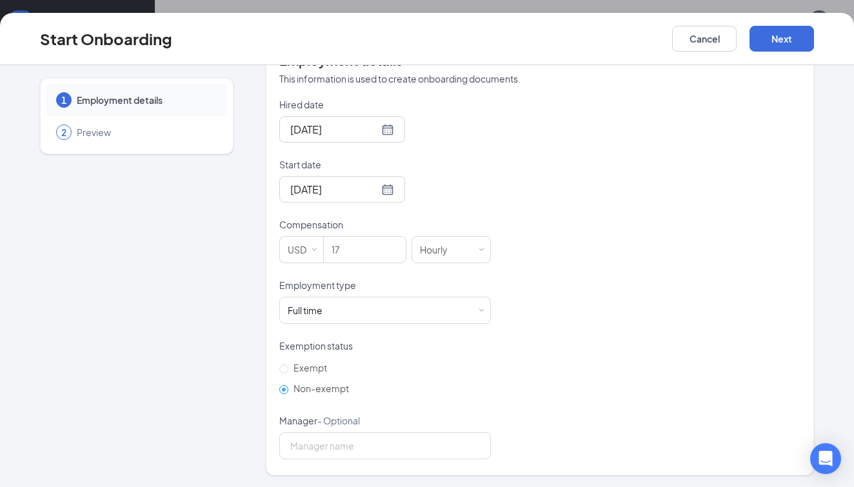
scroll to position [58, 0]
click at [786, 37] on button "Next" at bounding box center [782, 39] width 65 height 26
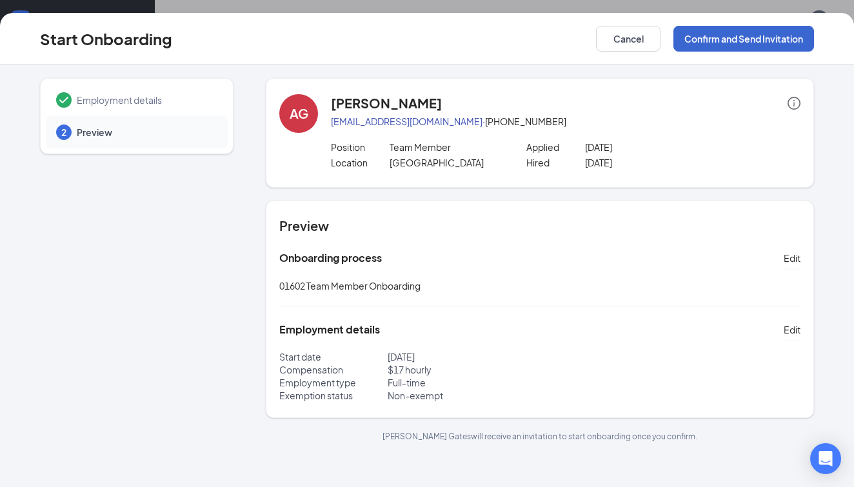
click at [756, 42] on button "Confirm and Send Invitation" at bounding box center [744, 39] width 141 height 26
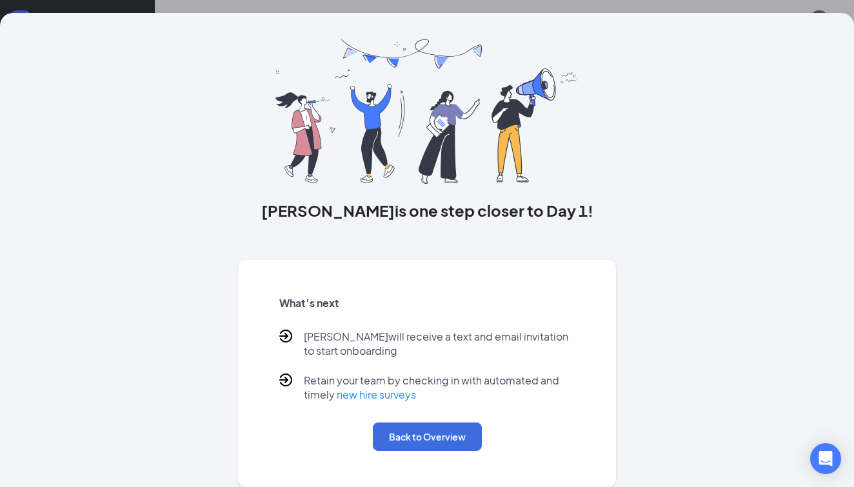
scroll to position [25, 0]
click at [437, 428] on button "Back to Overview" at bounding box center [427, 437] width 109 height 28
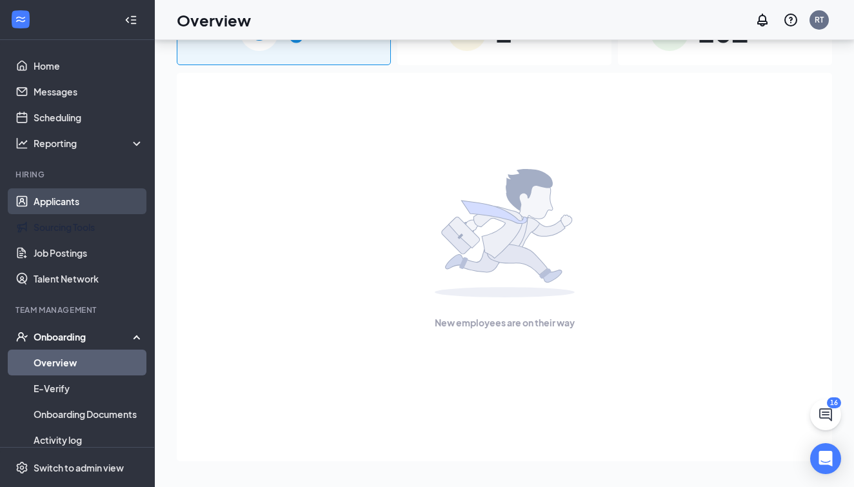
click at [75, 208] on link "Applicants" at bounding box center [89, 201] width 110 height 26
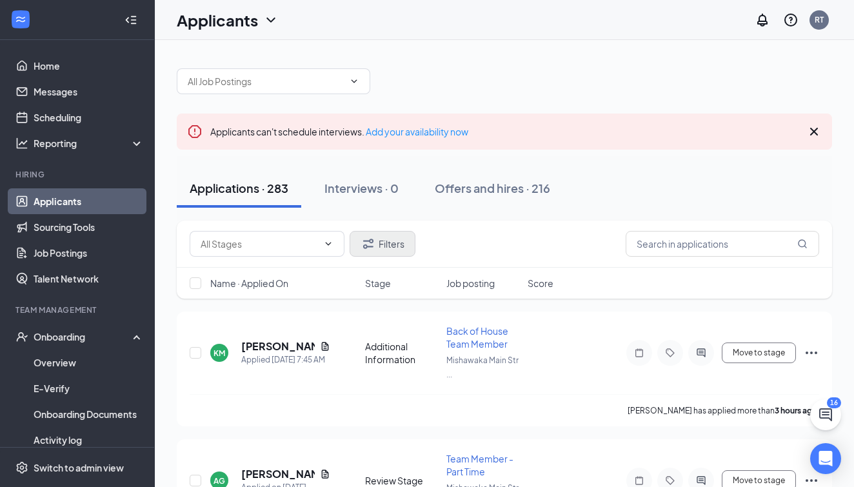
click at [404, 241] on button "Filters" at bounding box center [383, 244] width 66 height 26
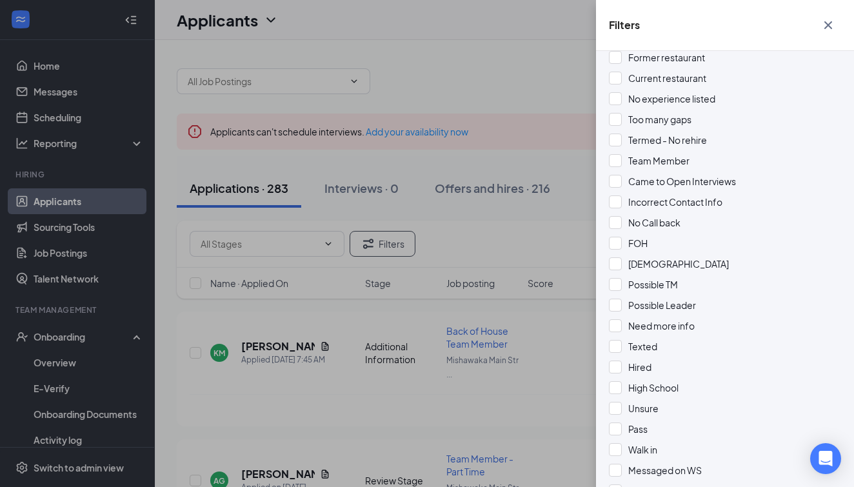
scroll to position [413, 0]
click at [214, 319] on div "Filters Applicant Status (0/5) Unread message Hasn't messaged back Stuck in sta…" at bounding box center [427, 243] width 854 height 487
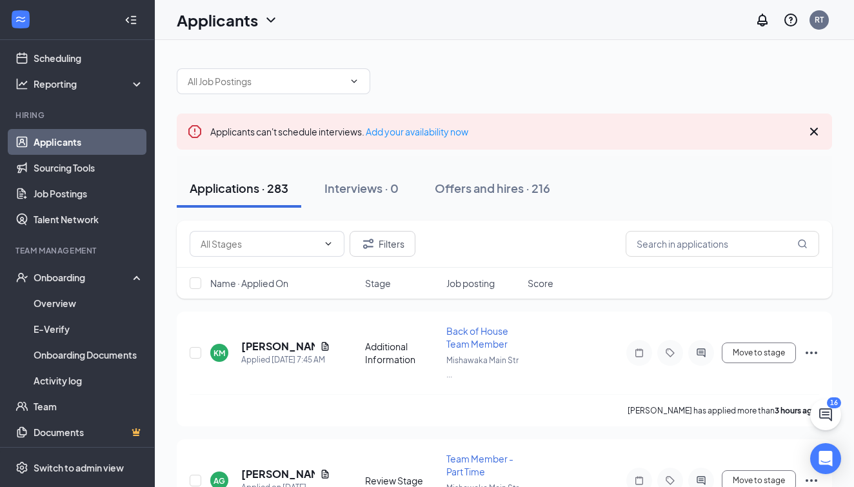
scroll to position [79, 0]
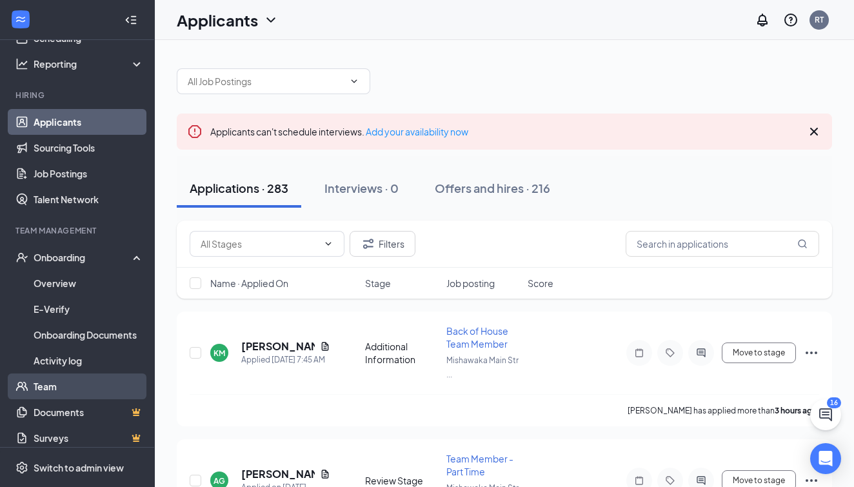
click at [47, 392] on link "Team" at bounding box center [89, 387] width 110 height 26
